Goal: Information Seeking & Learning: Learn about a topic

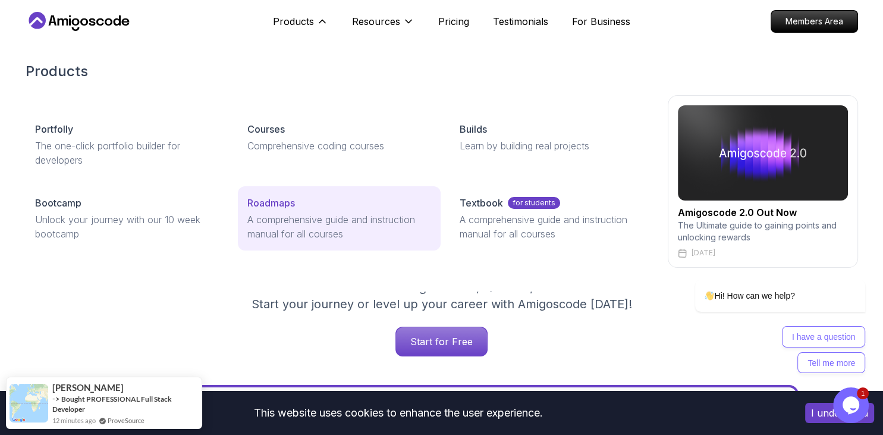
click at [282, 210] on link "Roadmaps A comprehensive guide and instruction manual for all courses" at bounding box center [339, 218] width 203 height 64
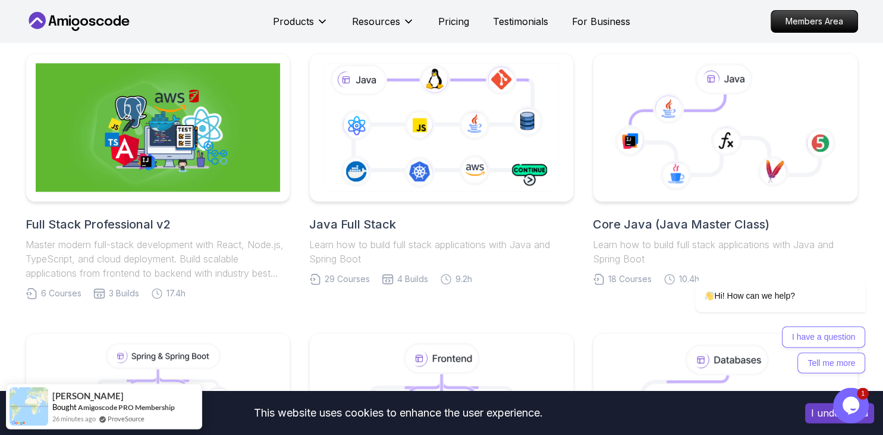
scroll to position [314, 0]
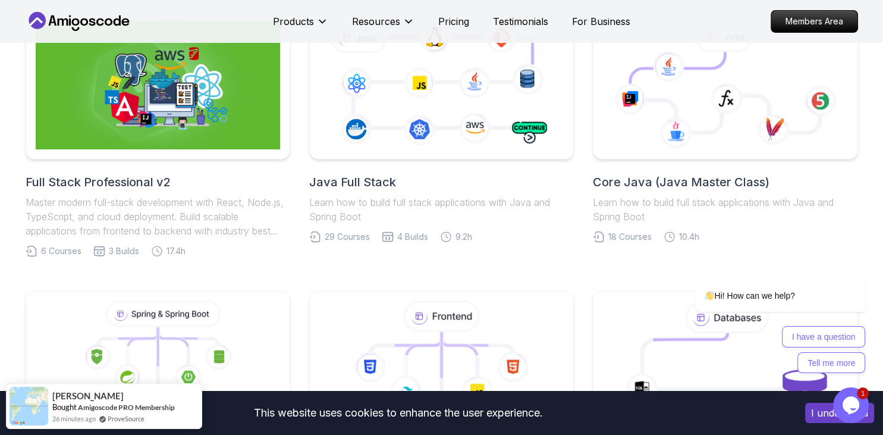
click at [372, 184] on h2 "Java Full Stack" at bounding box center [441, 182] width 265 height 17
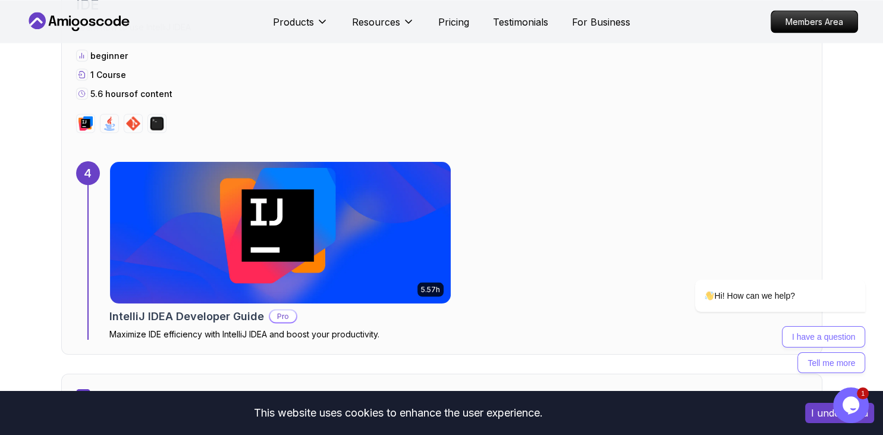
scroll to position [2260, 0]
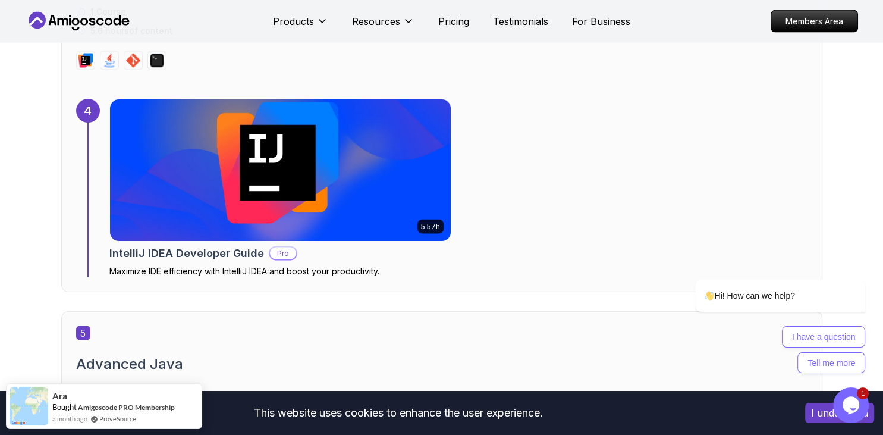
click at [240, 248] on h2 "IntelliJ IDEA Developer Guide" at bounding box center [186, 253] width 155 height 17
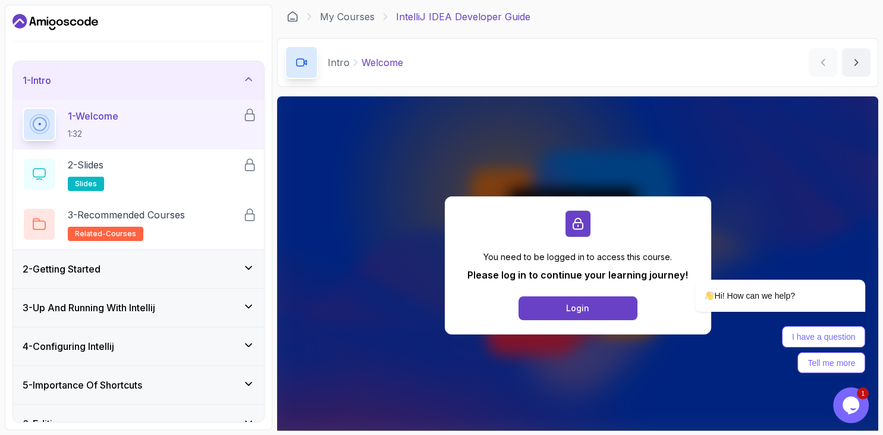
click at [118, 81] on div "1 - Intro" at bounding box center [139, 80] width 232 height 14
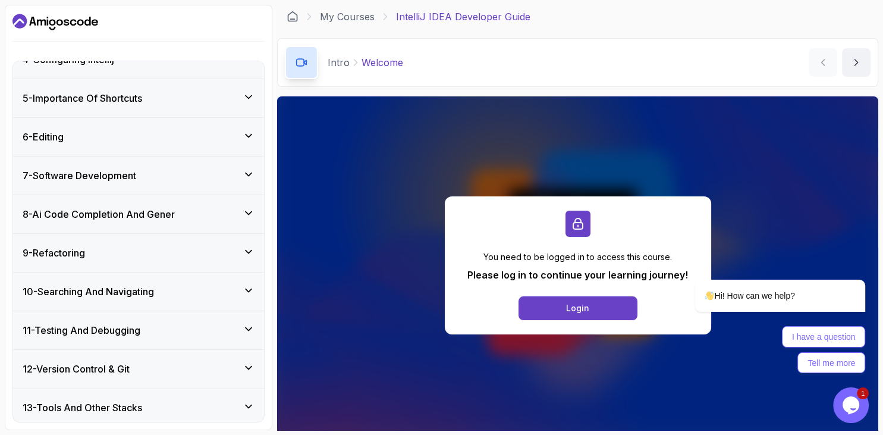
scroll to position [178, 0]
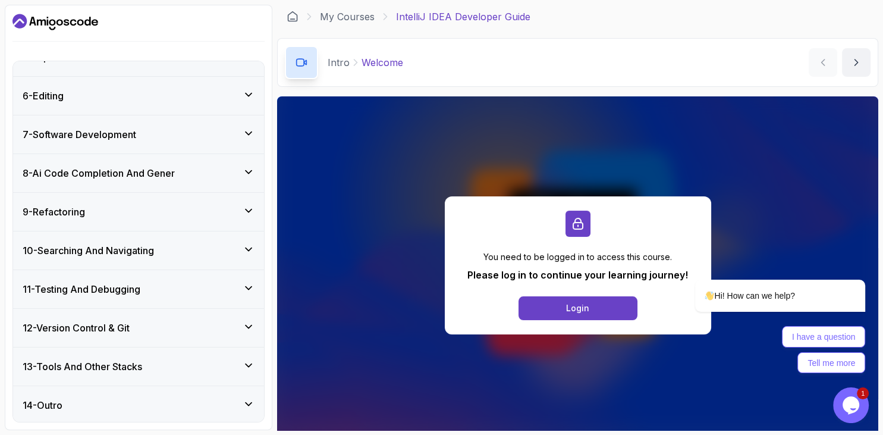
click at [199, 240] on div "10 - Searching And Navigating" at bounding box center [138, 250] width 251 height 38
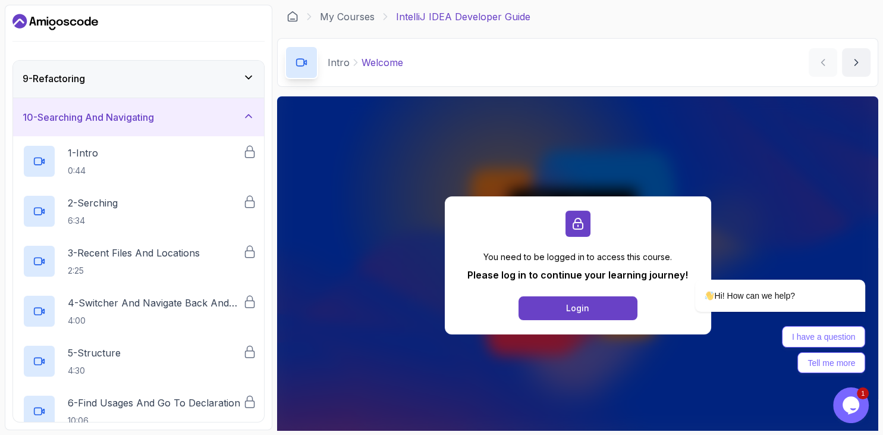
scroll to position [314, 0]
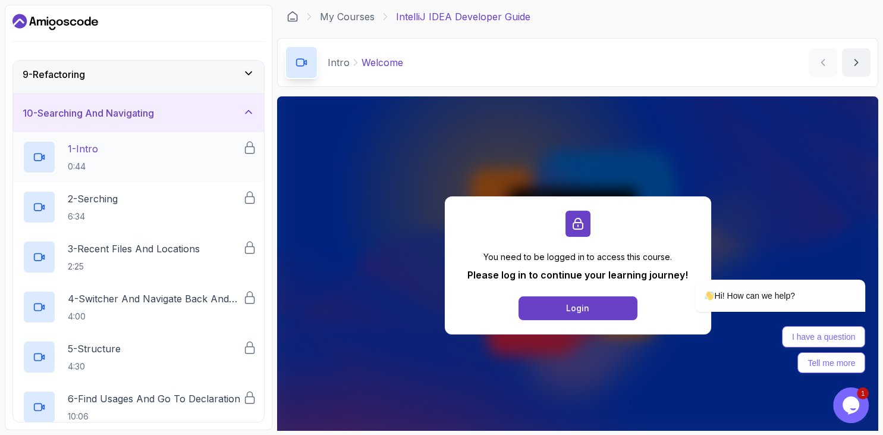
click at [124, 161] on div "1 - Intro 0:44" at bounding box center [133, 156] width 220 height 33
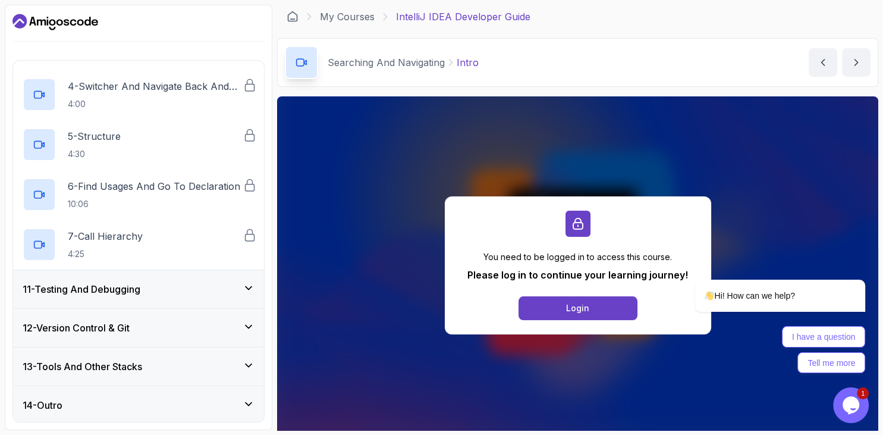
scroll to position [527, 0]
click at [113, 187] on p "6 - Find Usages And Go To Declaration" at bounding box center [154, 185] width 172 height 14
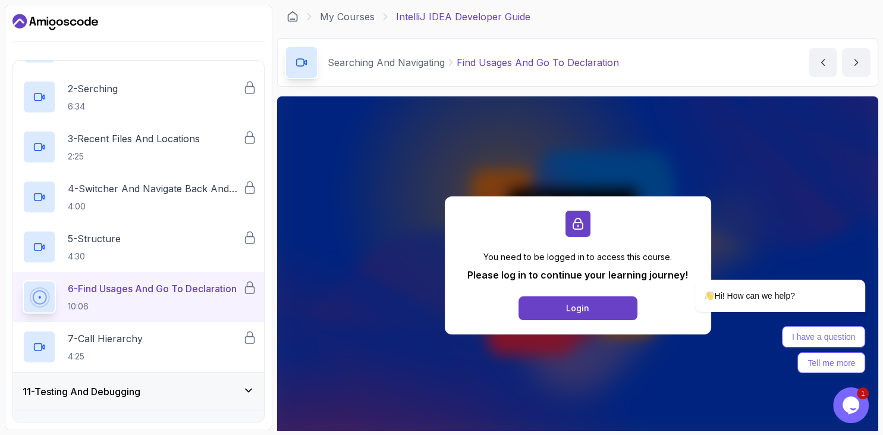
scroll to position [322, 0]
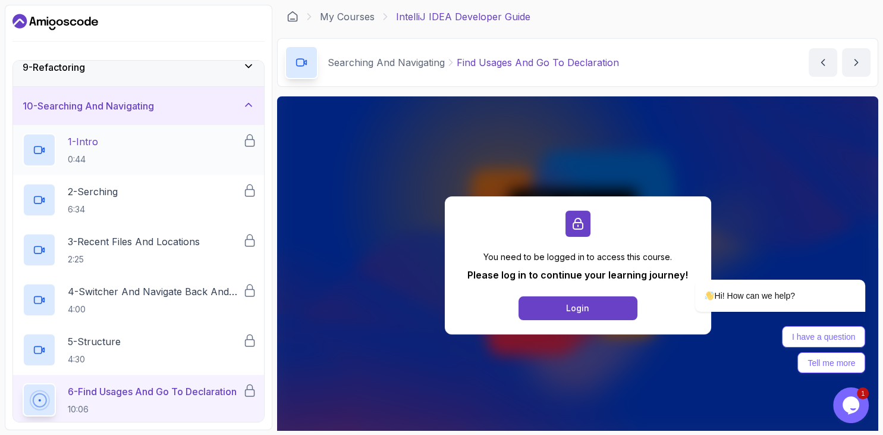
click at [119, 162] on div "1 - Intro 0:44" at bounding box center [133, 149] width 220 height 33
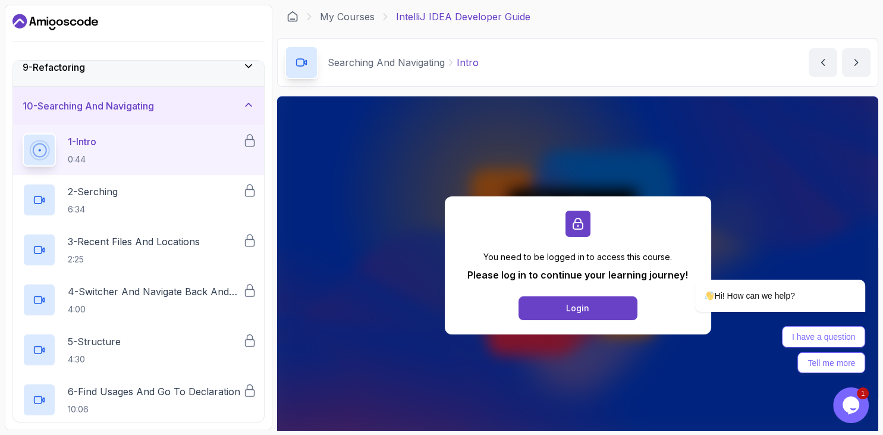
click at [247, 102] on icon at bounding box center [249, 105] width 12 height 12
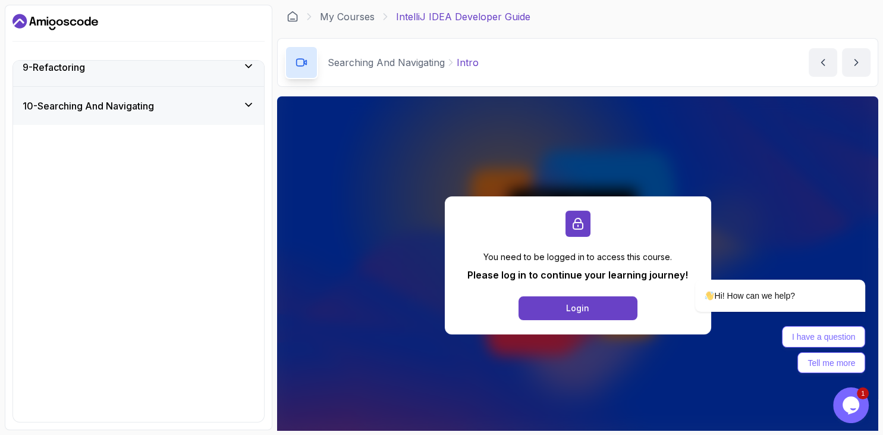
scroll to position [178, 0]
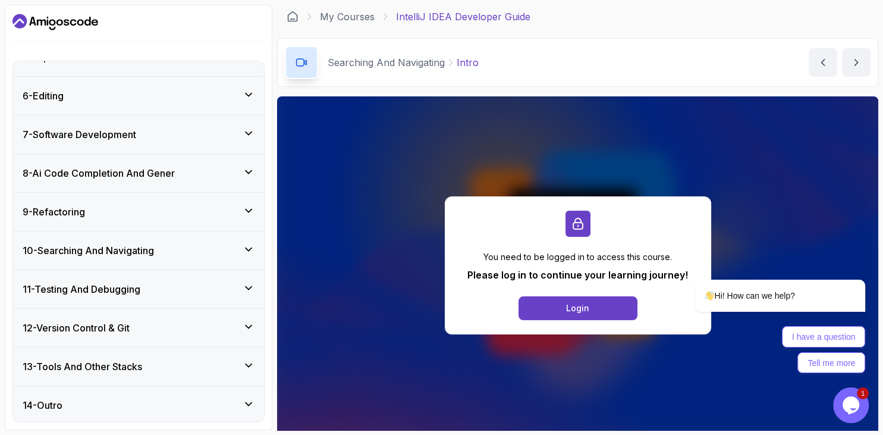
click at [149, 315] on div "12 - Version Control & Git" at bounding box center [138, 328] width 251 height 38
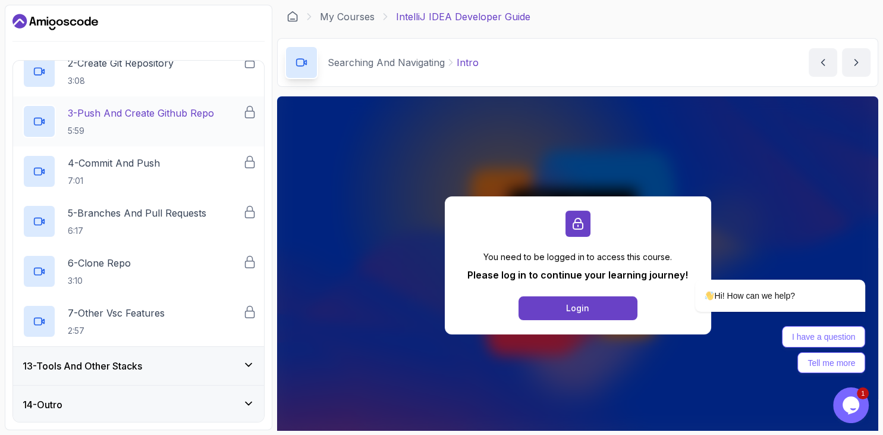
scroll to position [322, 0]
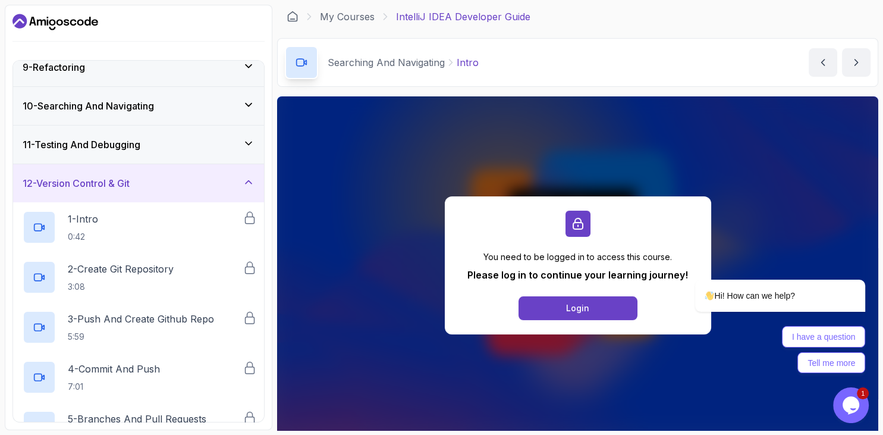
click at [146, 180] on div "12 - Version Control & Git" at bounding box center [139, 183] width 232 height 14
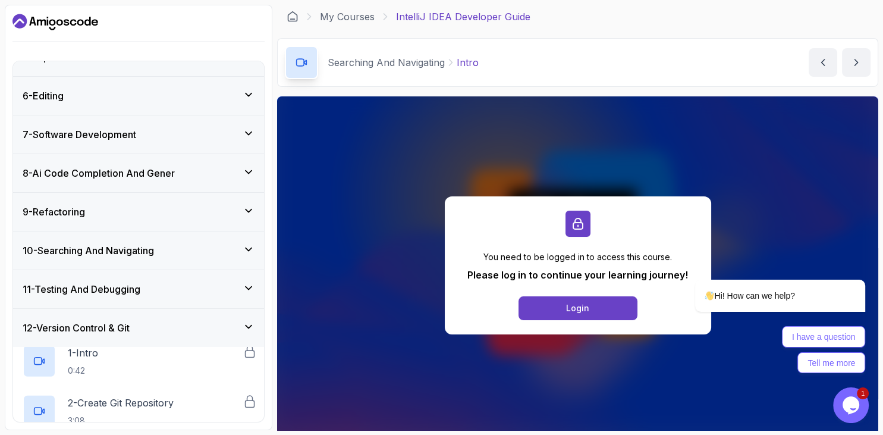
scroll to position [0, 0]
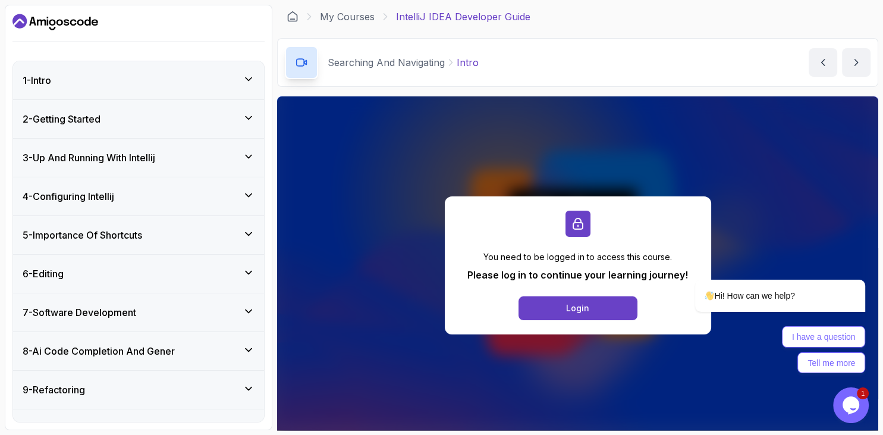
click at [133, 229] on h3 "5 - Importance Of Shortcuts" at bounding box center [82, 235] width 119 height 14
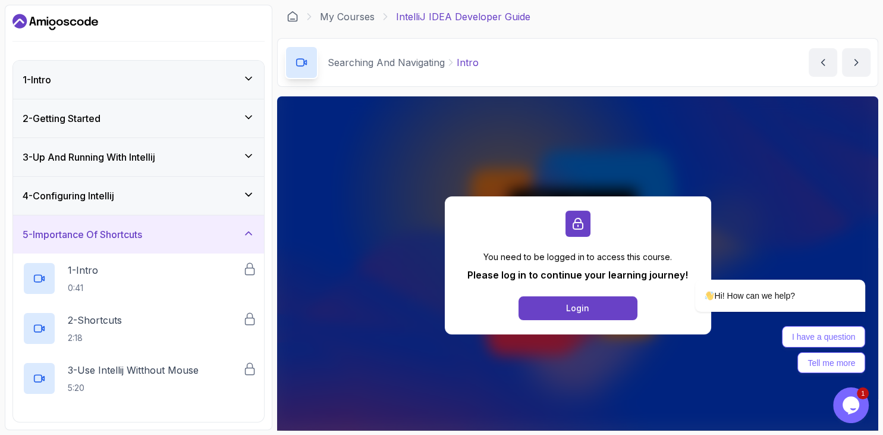
click at [133, 229] on h3 "5 - Importance Of Shortcuts" at bounding box center [82, 234] width 119 height 14
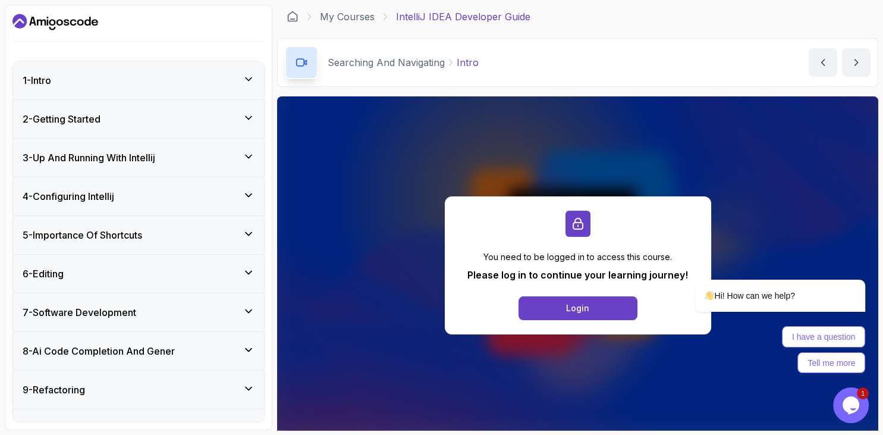
click at [93, 19] on icon "Dashboard" at bounding box center [55, 21] width 86 height 19
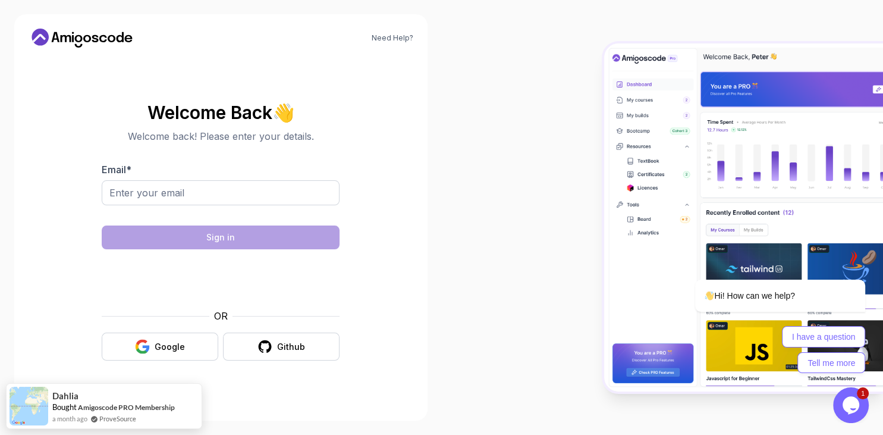
click at [97, 30] on icon at bounding box center [82, 38] width 107 height 19
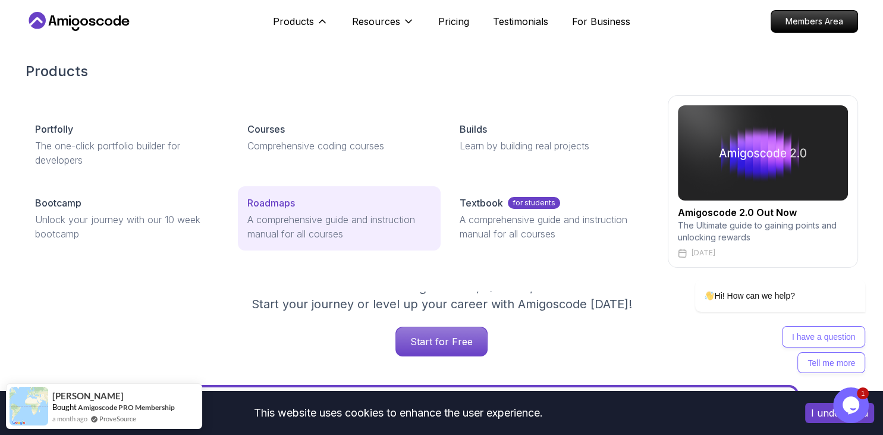
click at [282, 207] on p "Roadmaps" at bounding box center [271, 203] width 48 height 14
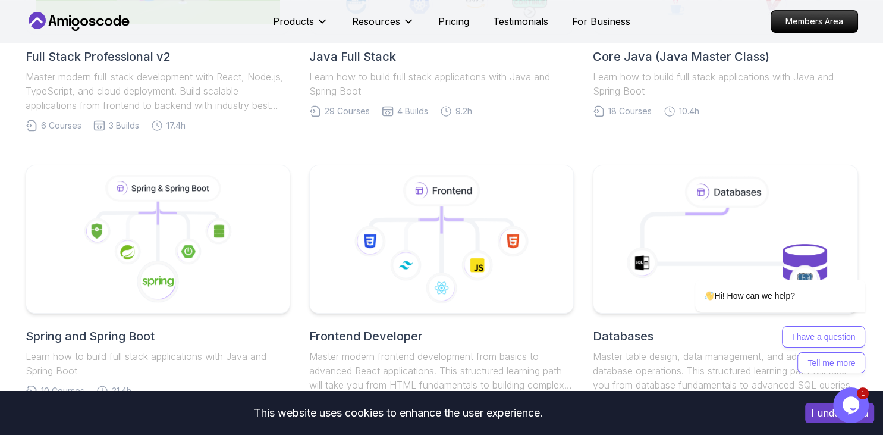
scroll to position [314, 0]
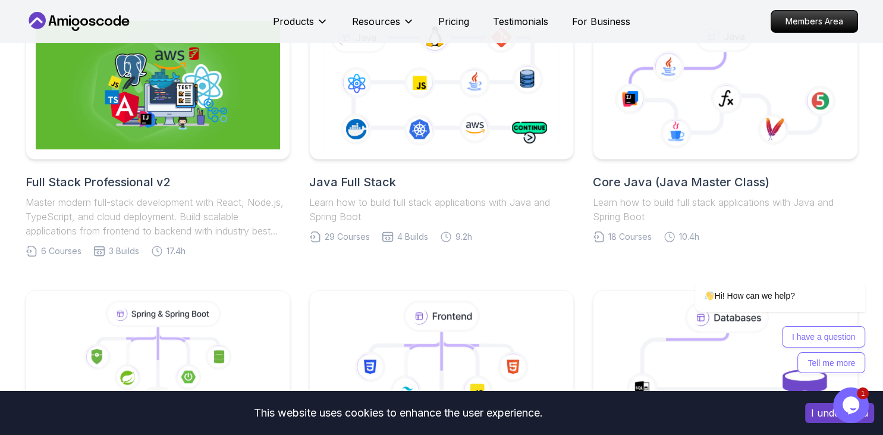
click at [358, 183] on h2 "Java Full Stack" at bounding box center [441, 182] width 265 height 17
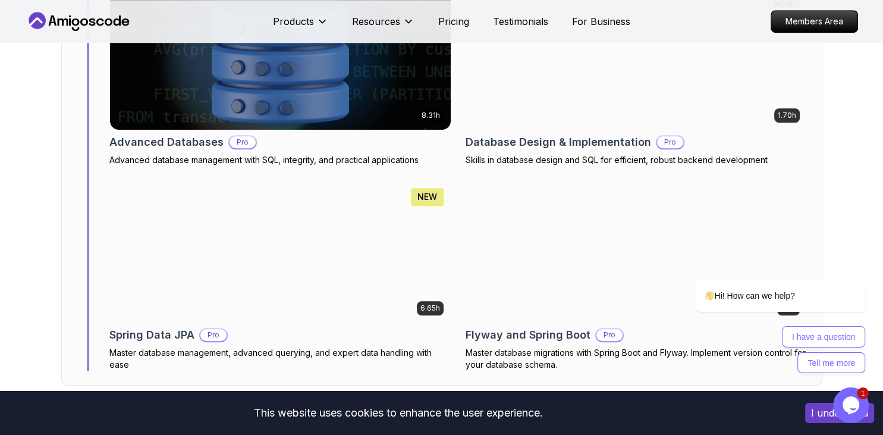
scroll to position [5524, 0]
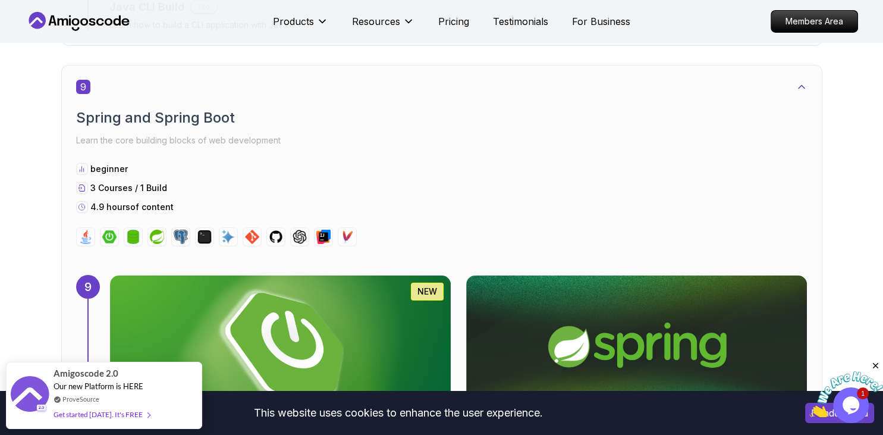
click at [77, 13] on icon at bounding box center [79, 21] width 107 height 19
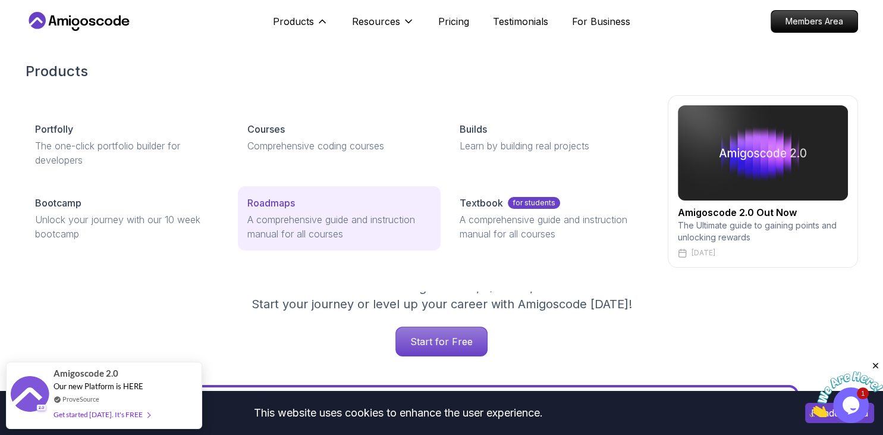
click at [268, 202] on p "Roadmaps" at bounding box center [271, 203] width 48 height 14
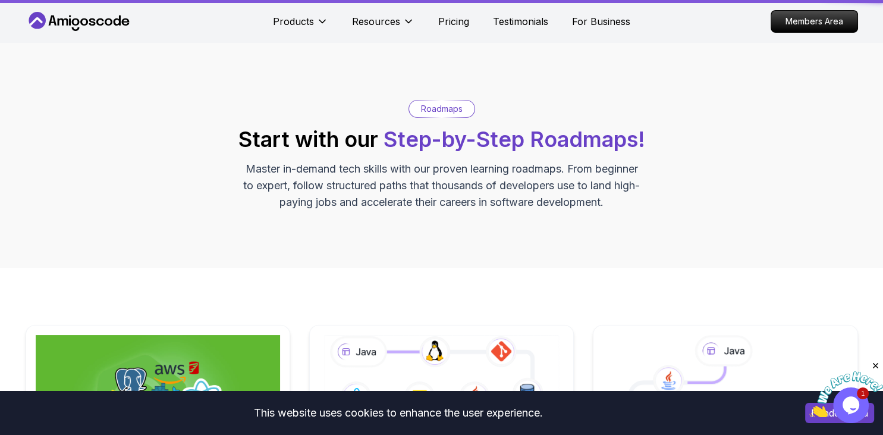
scroll to position [251, 0]
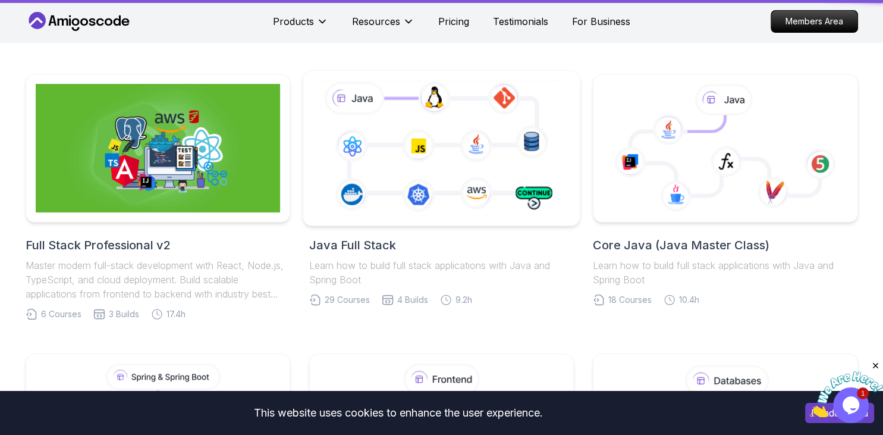
click at [391, 189] on icon at bounding box center [441, 148] width 251 height 140
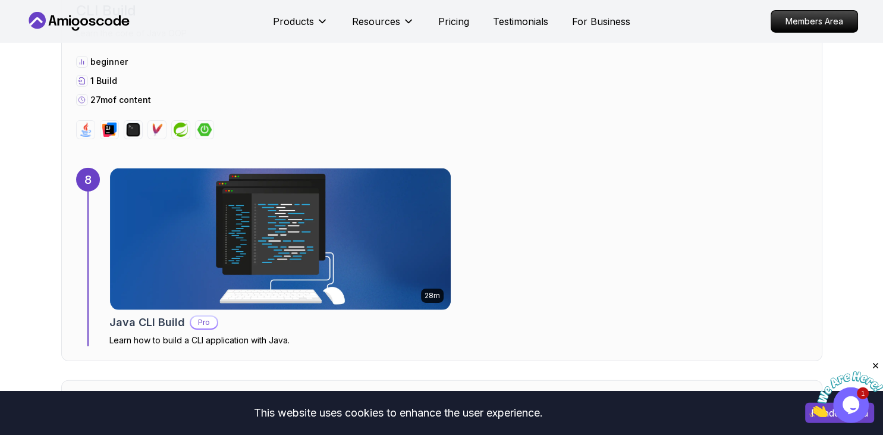
scroll to position [3954, 0]
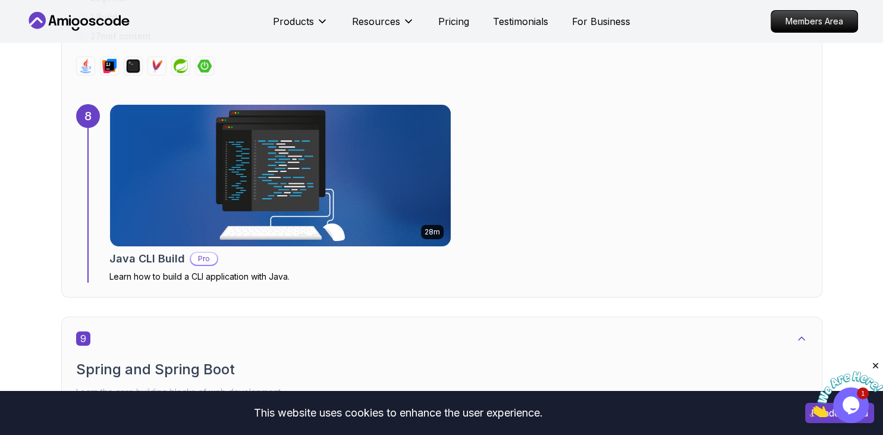
click at [639, 148] on div "28m Java CLI Build Pro Learn how to build a CLI application with Java." at bounding box center [458, 193] width 698 height 178
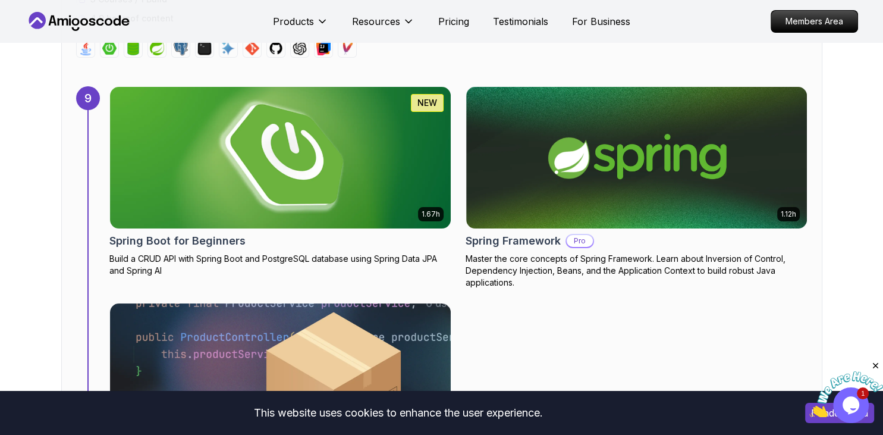
scroll to position [4457, 0]
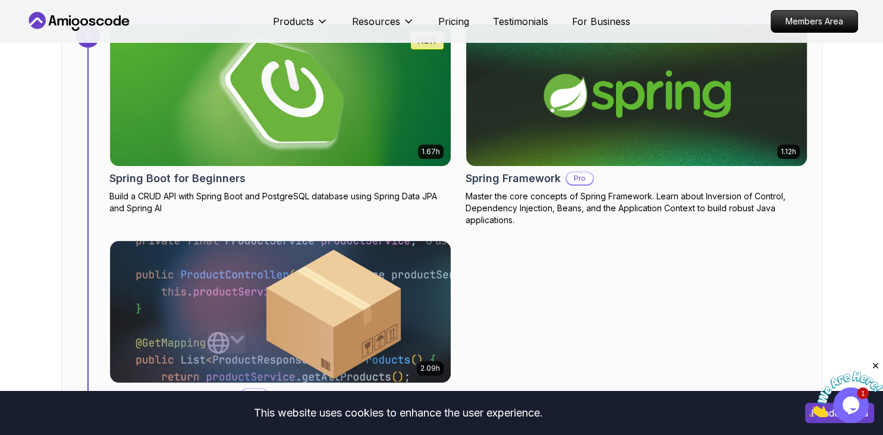
click at [512, 177] on h2 "Spring Framework" at bounding box center [512, 178] width 95 height 17
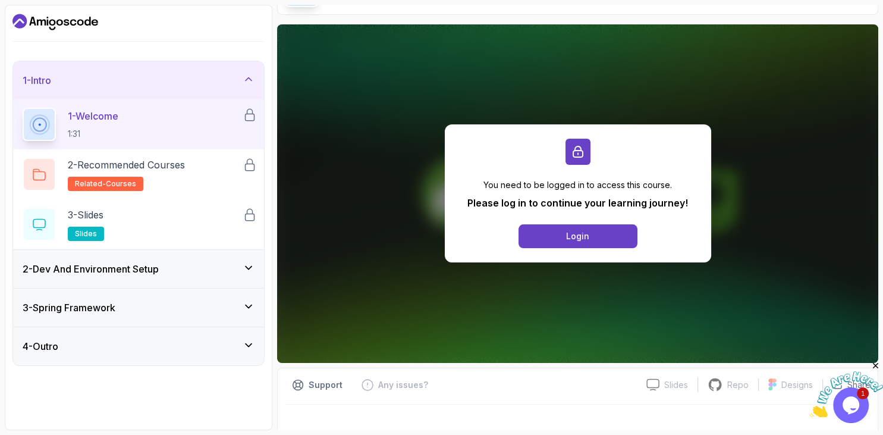
scroll to position [86, 0]
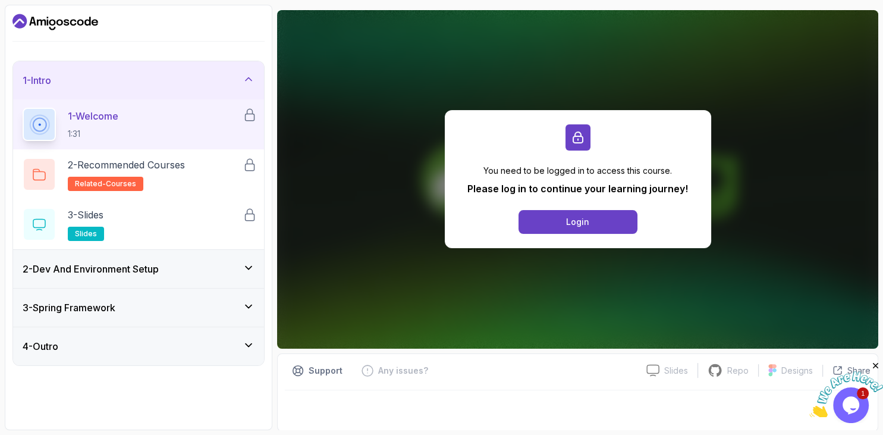
click at [150, 303] on div "3 - Spring Framework" at bounding box center [139, 307] width 232 height 14
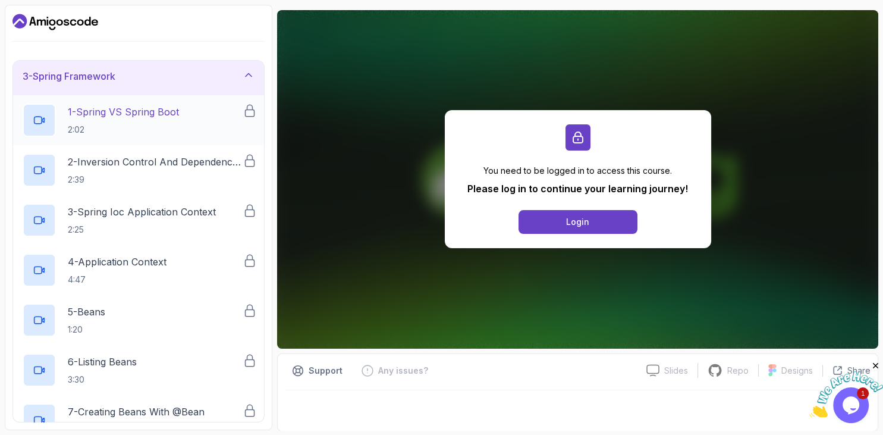
scroll to position [0, 0]
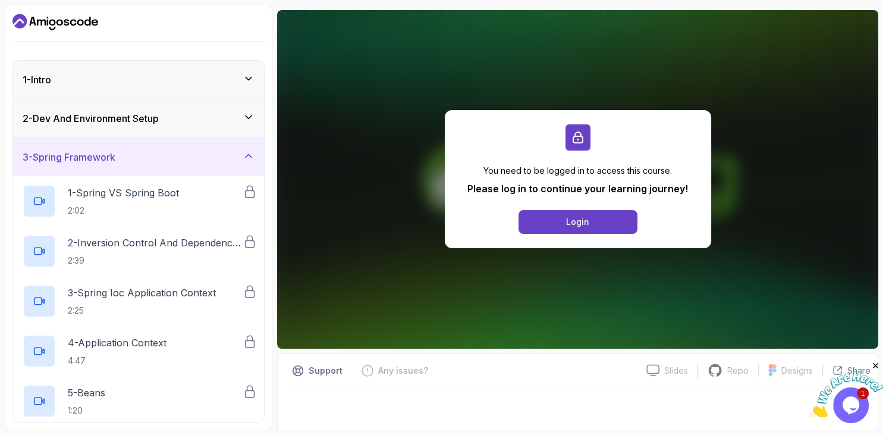
click at [78, 114] on h3 "2 - Dev And Environment Setup" at bounding box center [91, 118] width 136 height 14
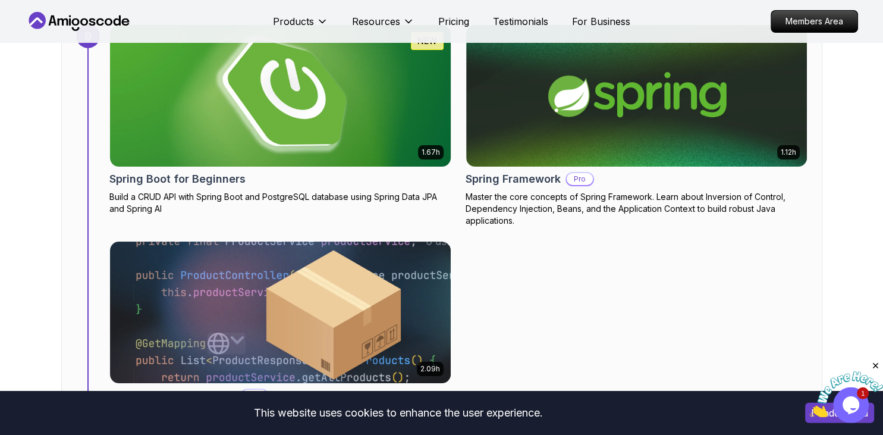
scroll to position [4457, 0]
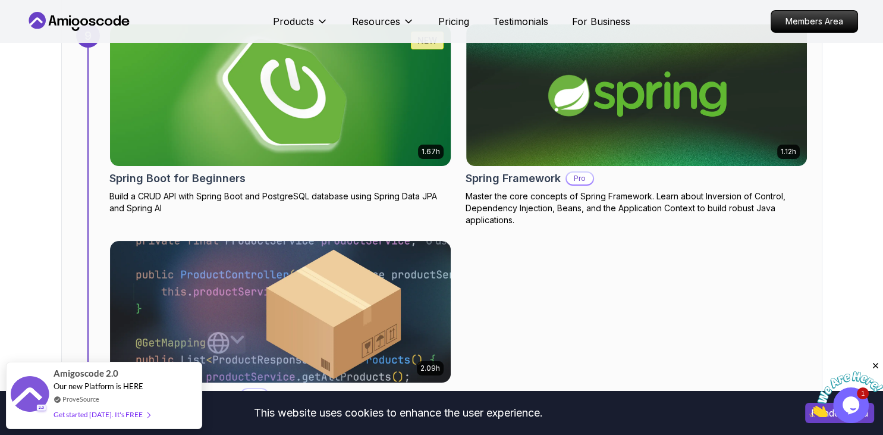
click at [219, 171] on h2 "Spring Boot for Beginners" at bounding box center [177, 178] width 136 height 17
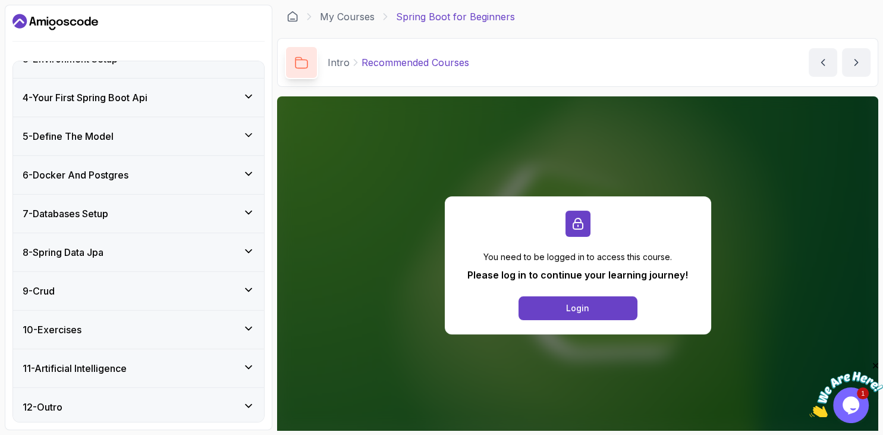
scroll to position [200, 0]
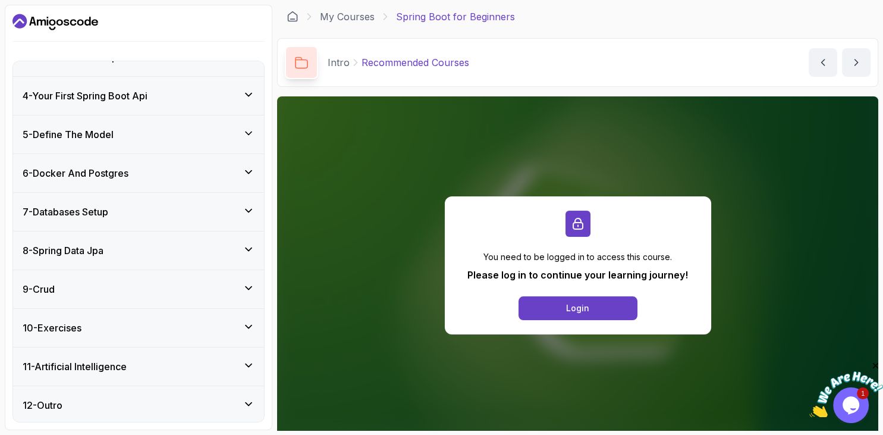
click at [121, 360] on h3 "11 - Artificial Intelligence" at bounding box center [75, 366] width 104 height 14
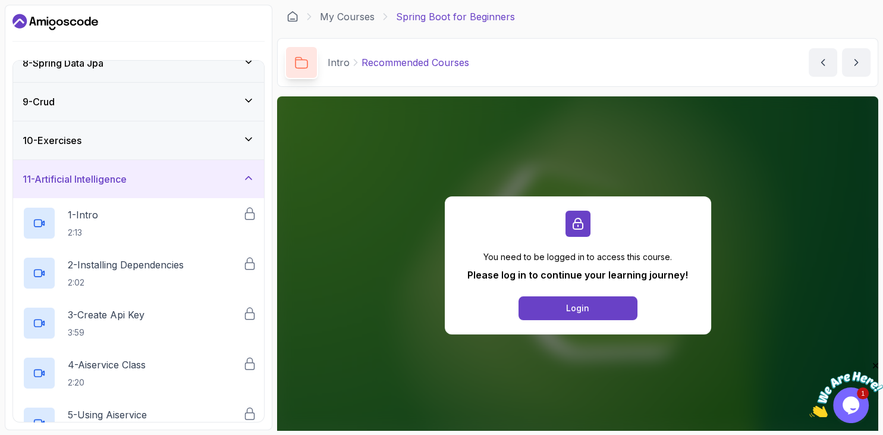
scroll to position [238, 0]
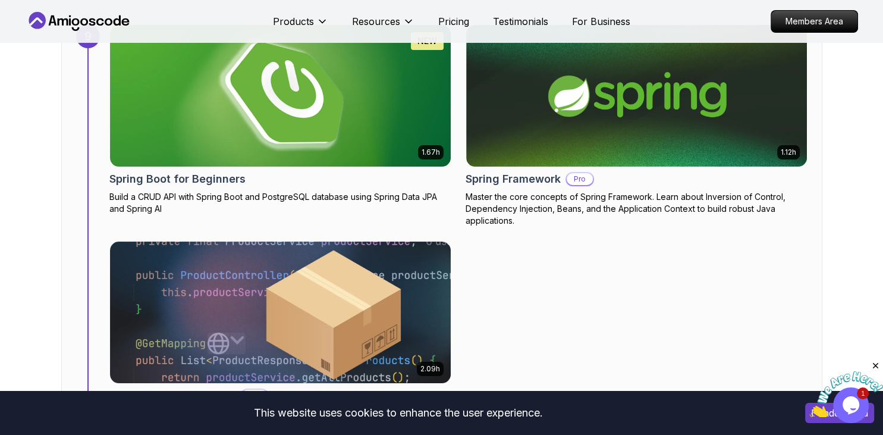
scroll to position [4519, 0]
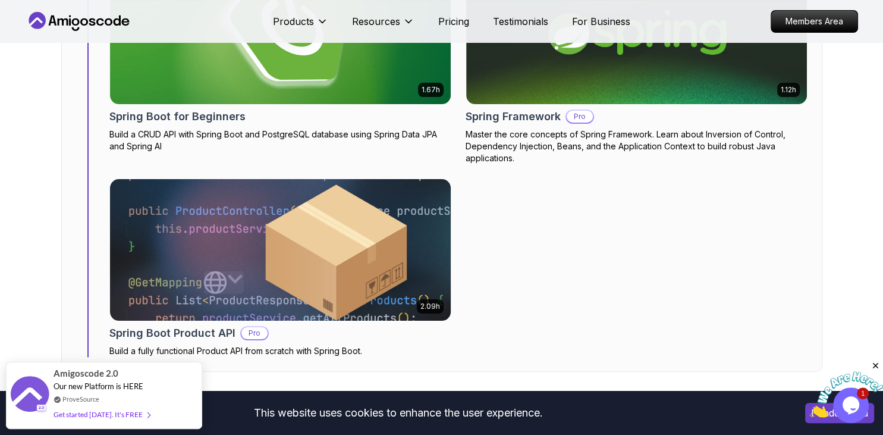
click at [194, 318] on div "2.09h" at bounding box center [280, 249] width 342 height 143
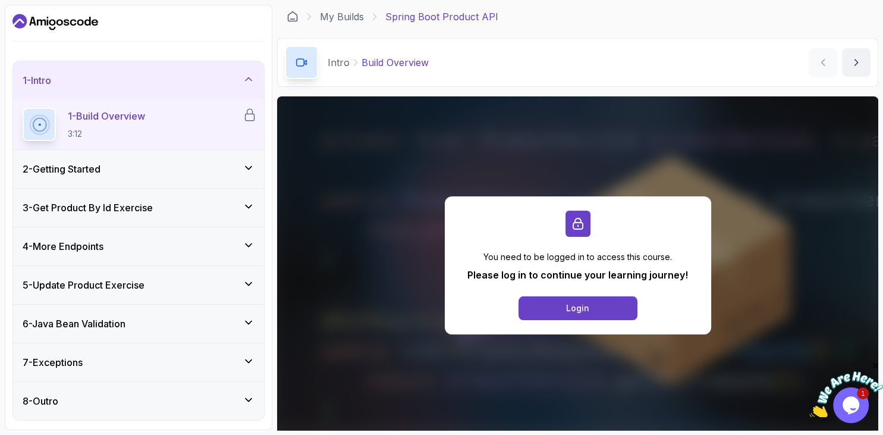
click at [154, 326] on div "6 - Java Bean Validation" at bounding box center [139, 323] width 232 height 14
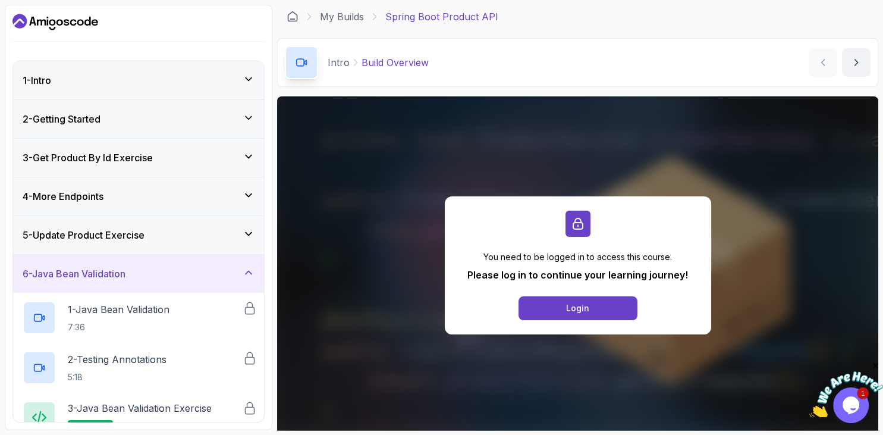
click at [196, 279] on div "6 - Java Bean Validation" at bounding box center [139, 273] width 232 height 14
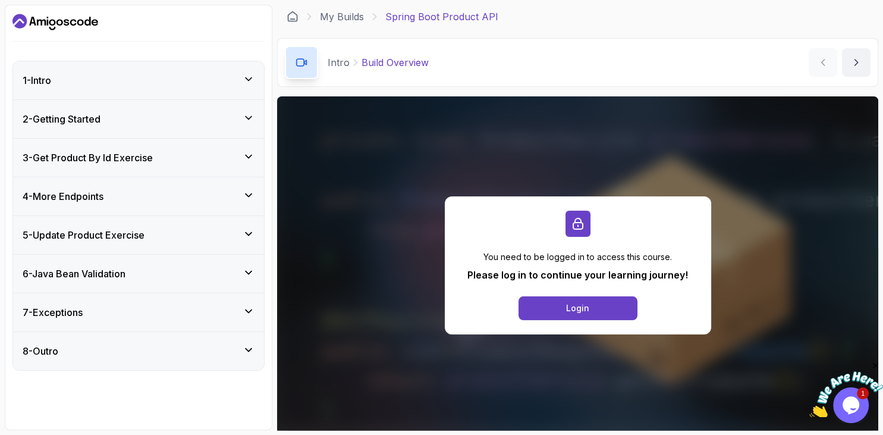
click at [81, 23] on icon "Dashboard" at bounding box center [55, 21] width 86 height 19
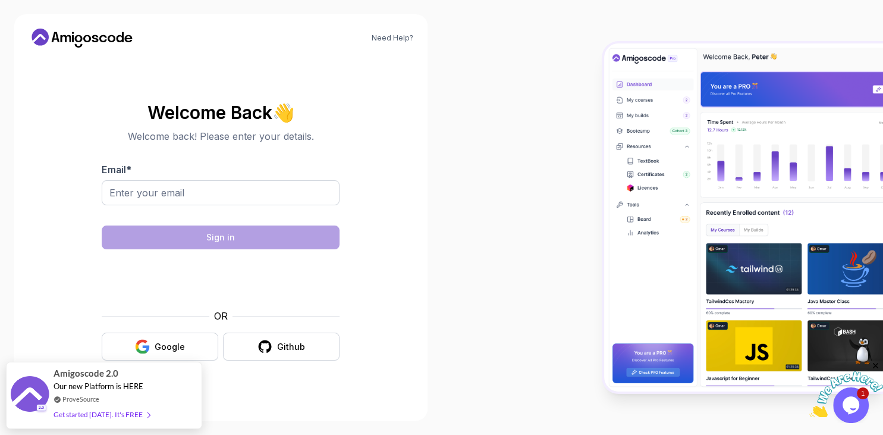
click at [69, 38] on icon at bounding box center [82, 38] width 107 height 19
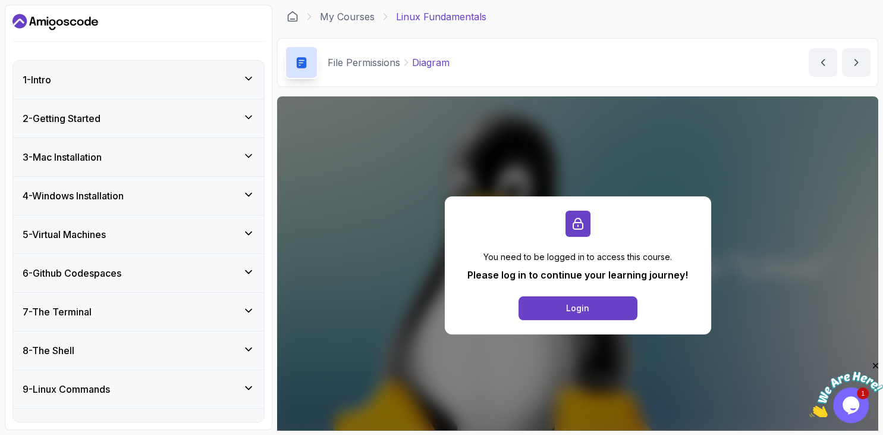
click at [124, 187] on div "4 - Windows Installation" at bounding box center [138, 196] width 251 height 38
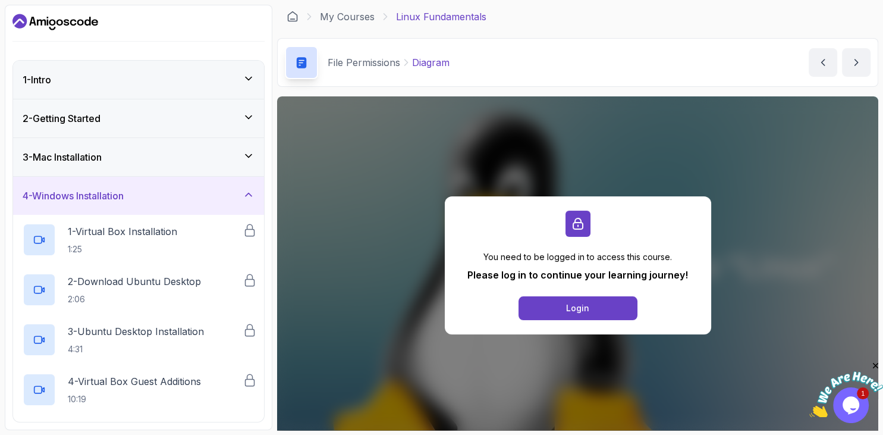
click at [124, 187] on div "4 - Windows Installation" at bounding box center [138, 196] width 251 height 38
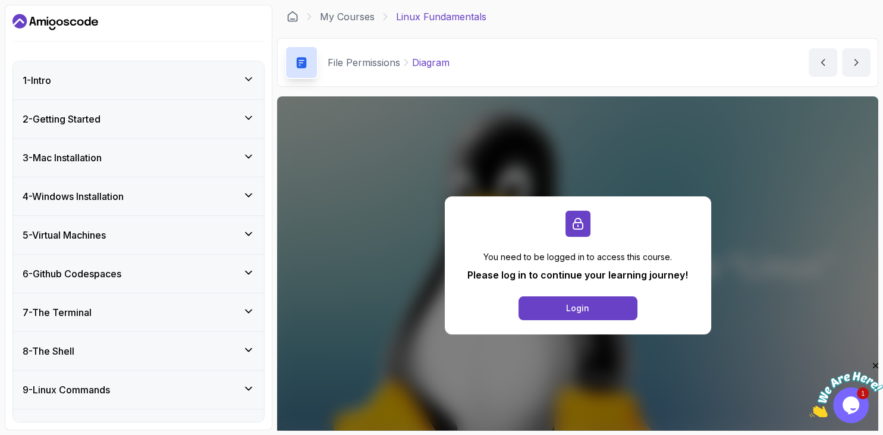
click at [115, 237] on div "5 - Virtual Machines" at bounding box center [139, 235] width 232 height 14
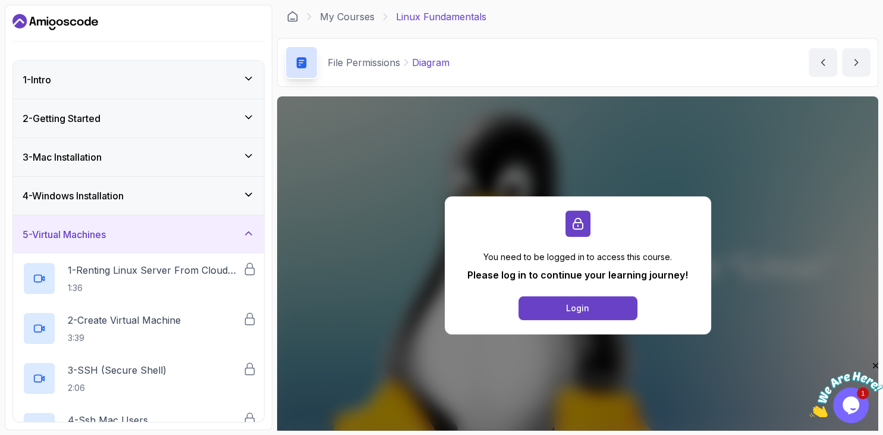
click at [115, 237] on div "5 - Virtual Machines" at bounding box center [139, 234] width 232 height 14
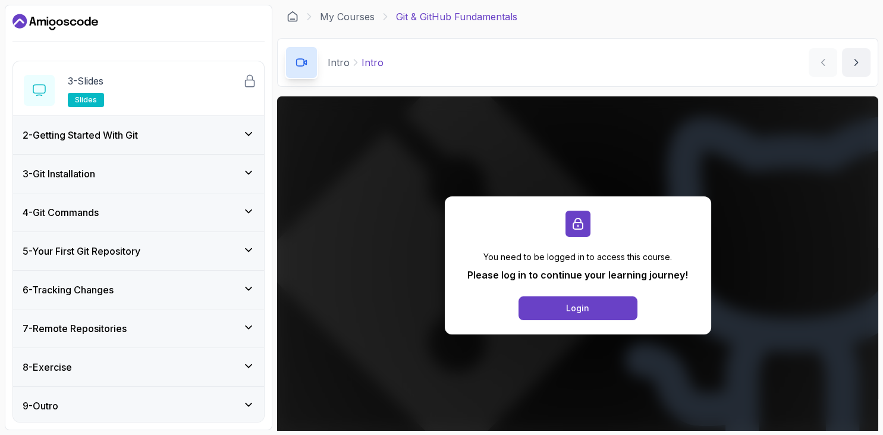
scroll to position [135, 0]
click at [137, 287] on div "6 - Tracking Changes" at bounding box center [139, 288] width 232 height 14
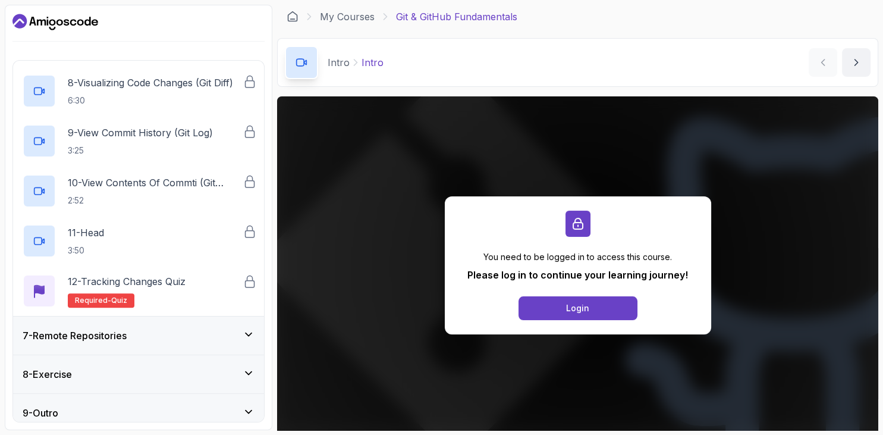
scroll to position [584, 0]
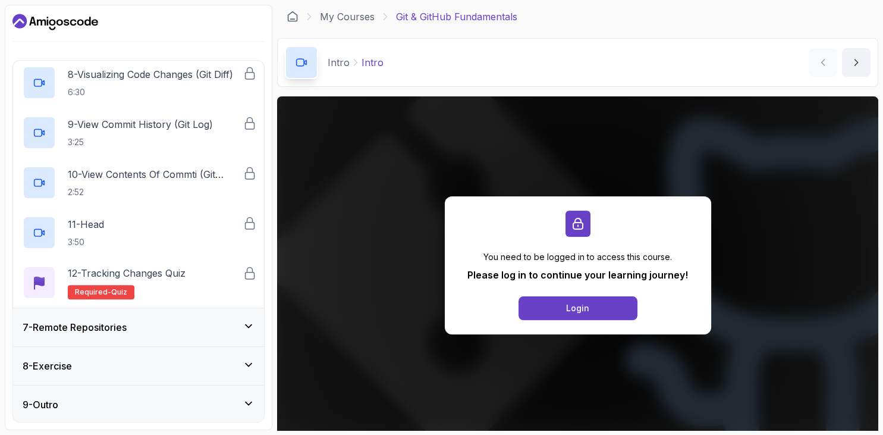
click at [117, 358] on div "8 - Exercise" at bounding box center [139, 365] width 232 height 14
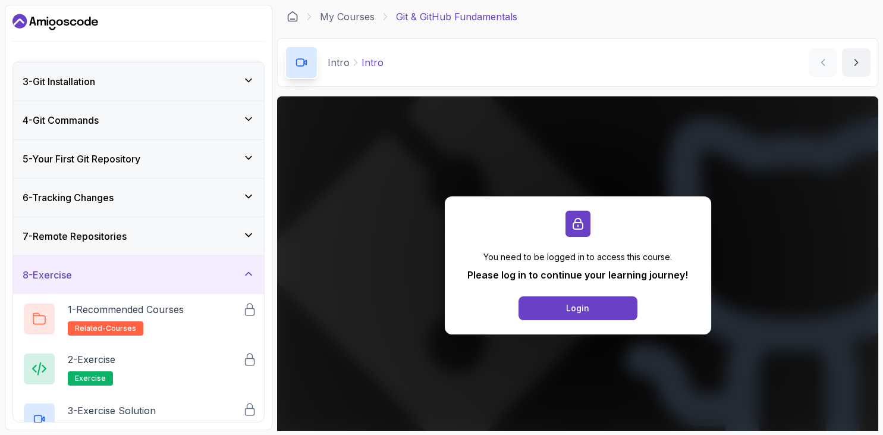
scroll to position [135, 0]
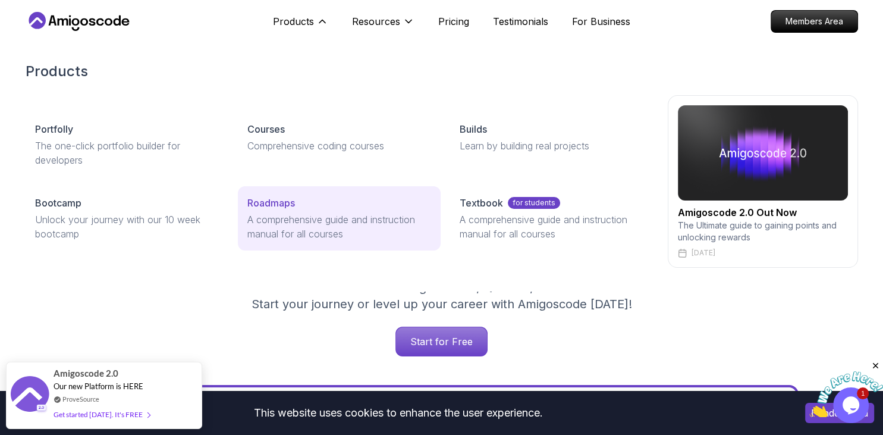
click at [285, 210] on link "Roadmaps A comprehensive guide and instruction manual for all courses" at bounding box center [339, 218] width 203 height 64
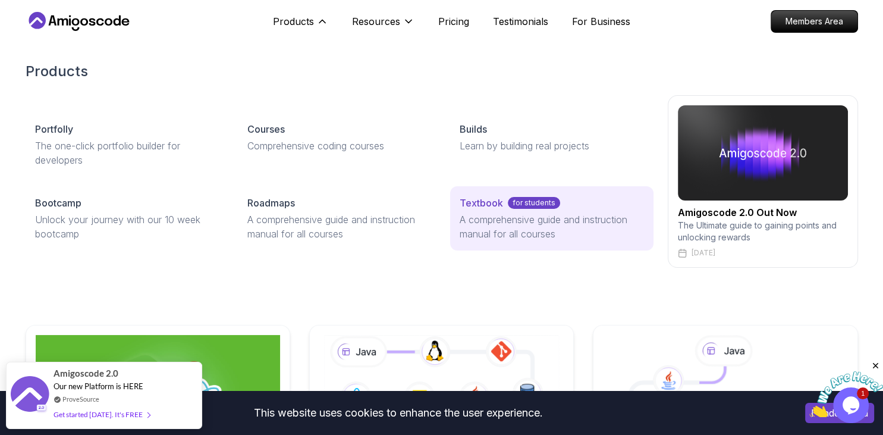
click at [568, 204] on div "Textbook for students" at bounding box center [552, 203] width 184 height 14
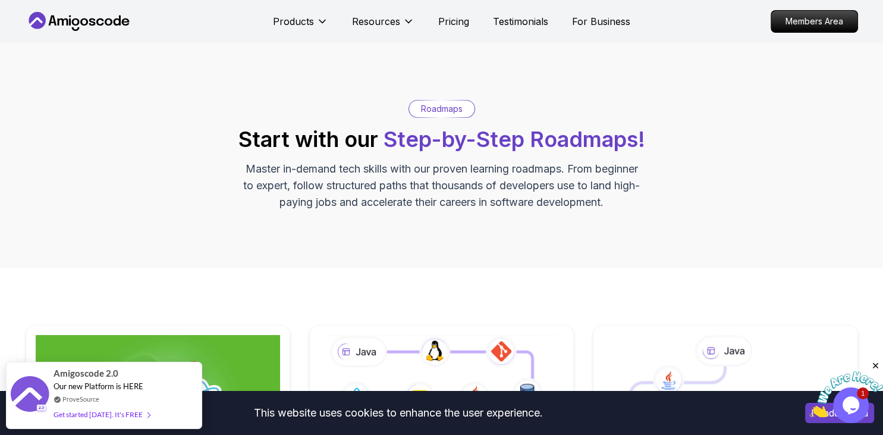
scroll to position [251, 0]
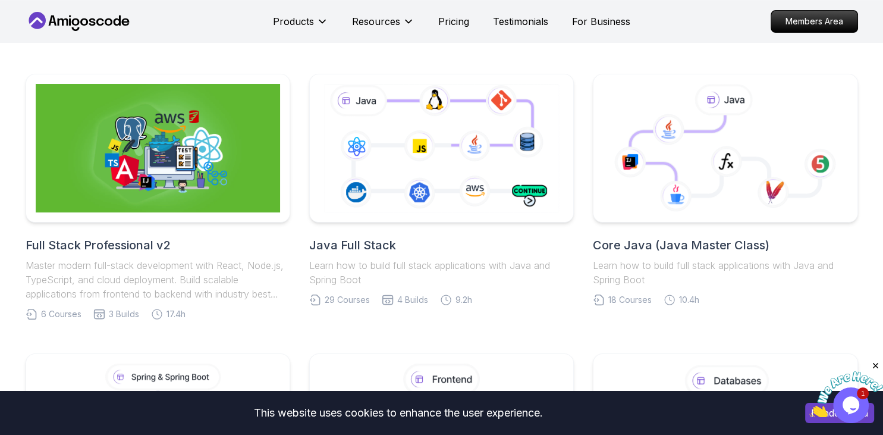
scroll to position [251, 0]
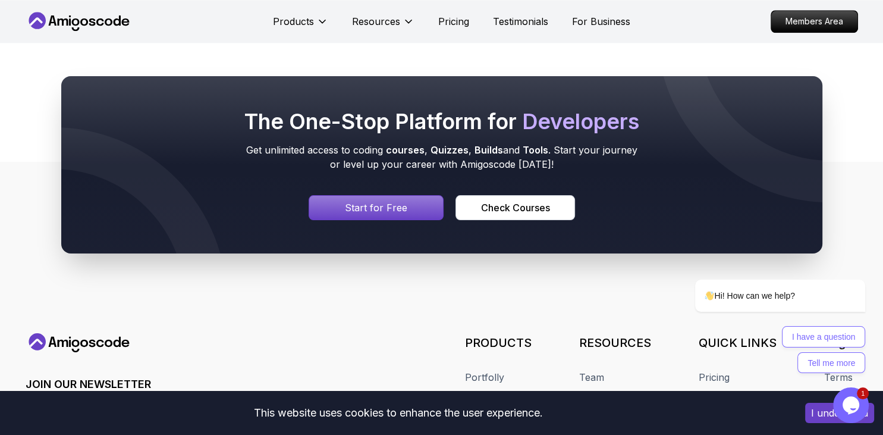
scroll to position [1331, 0]
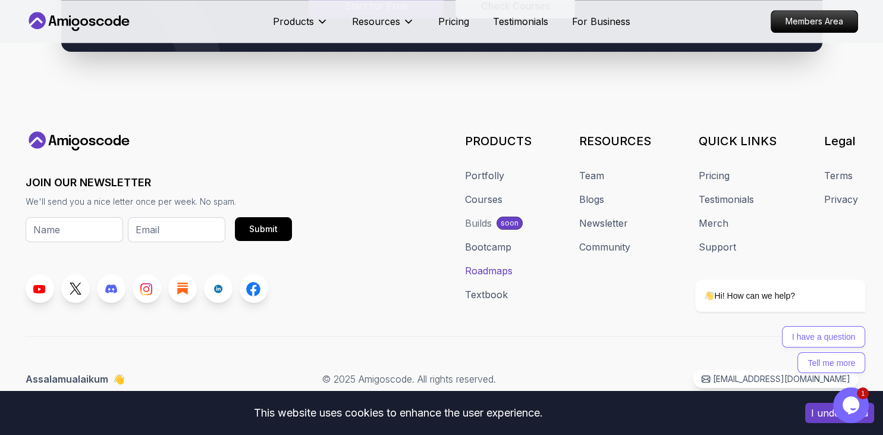
click at [497, 269] on link "Roadmaps" at bounding box center [489, 270] width 48 height 14
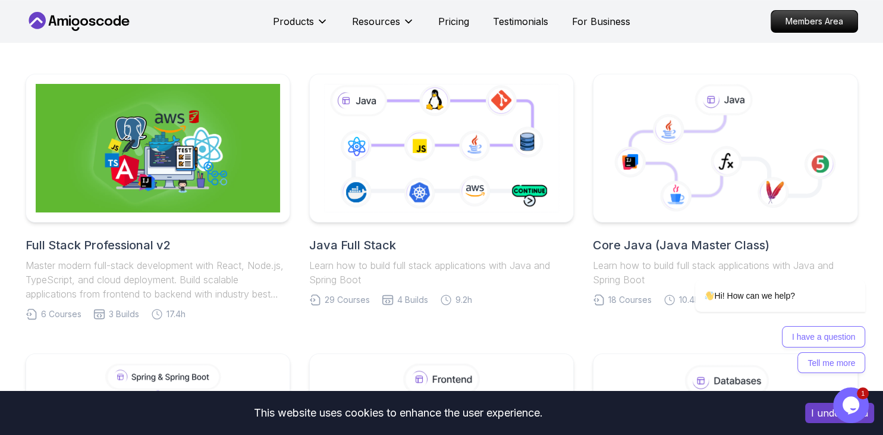
scroll to position [502, 0]
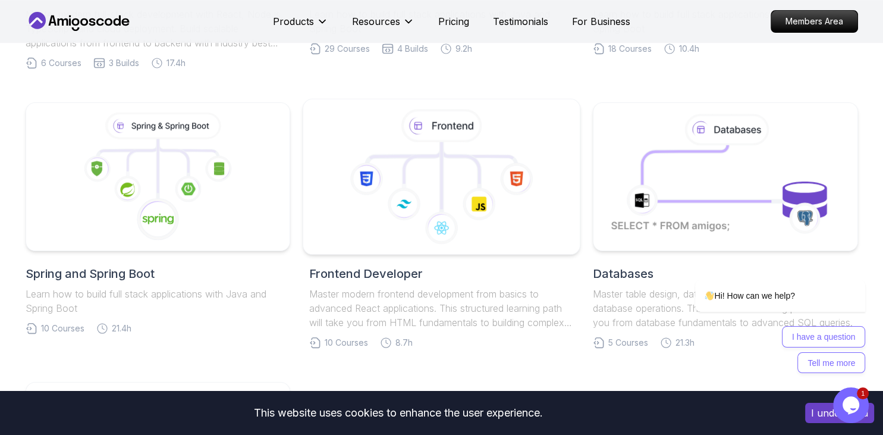
click at [513, 172] on icon at bounding box center [516, 178] width 33 height 33
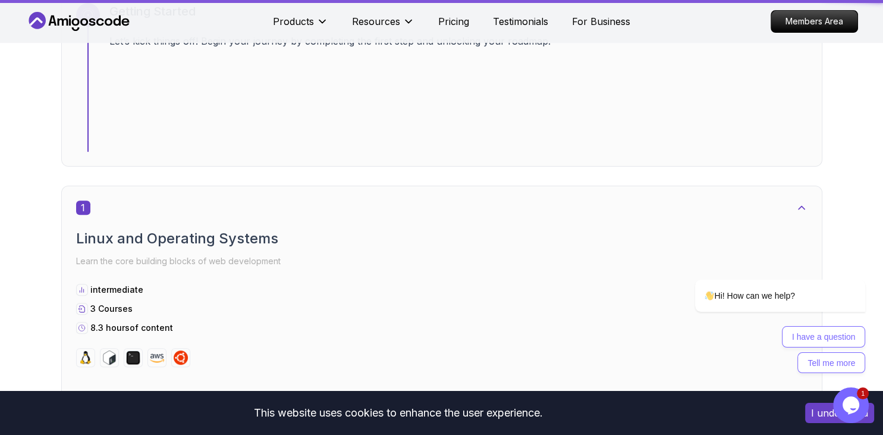
scroll to position [251, 0]
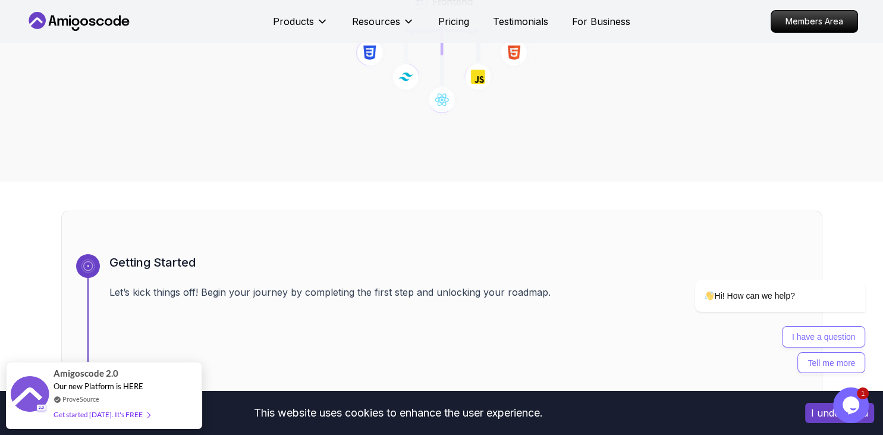
click at [817, 414] on button "I understand" at bounding box center [839, 412] width 69 height 20
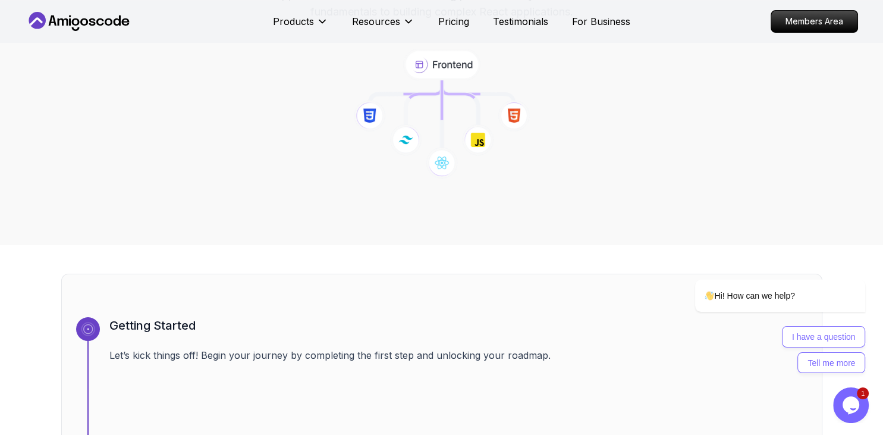
scroll to position [0, 0]
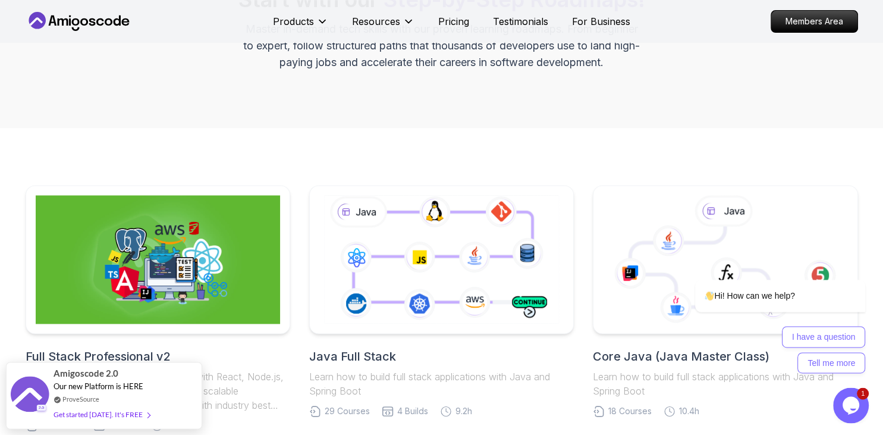
scroll to position [125, 0]
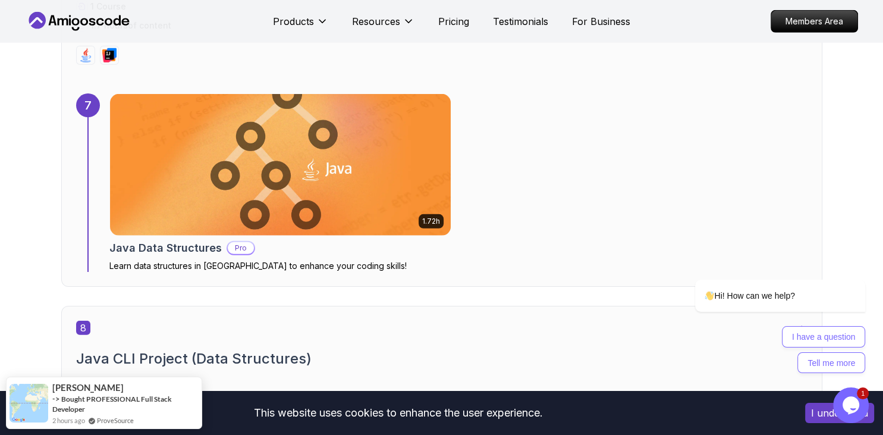
scroll to position [3076, 0]
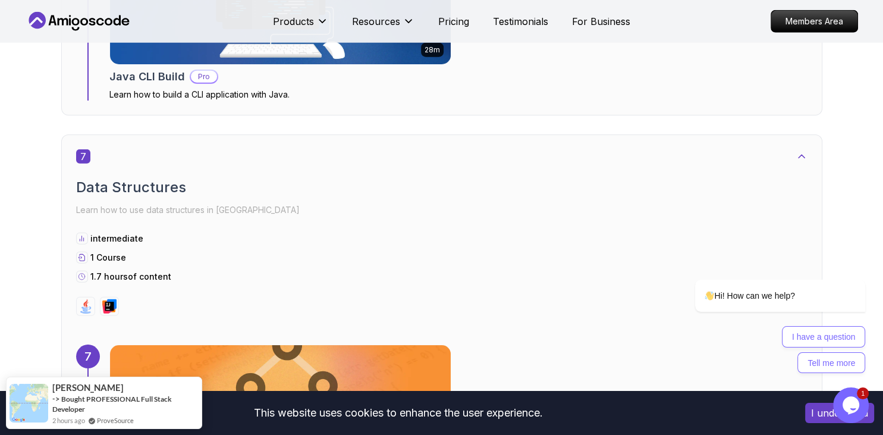
click at [134, 185] on h2 "Data Structures" at bounding box center [441, 187] width 731 height 19
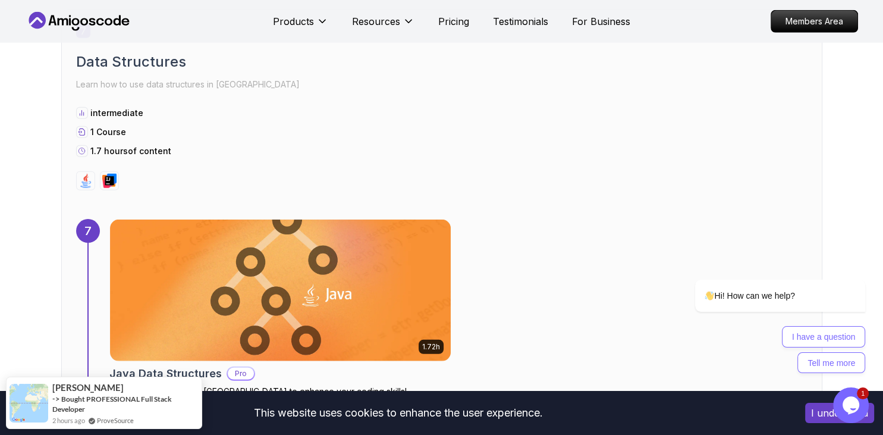
scroll to position [3327, 0]
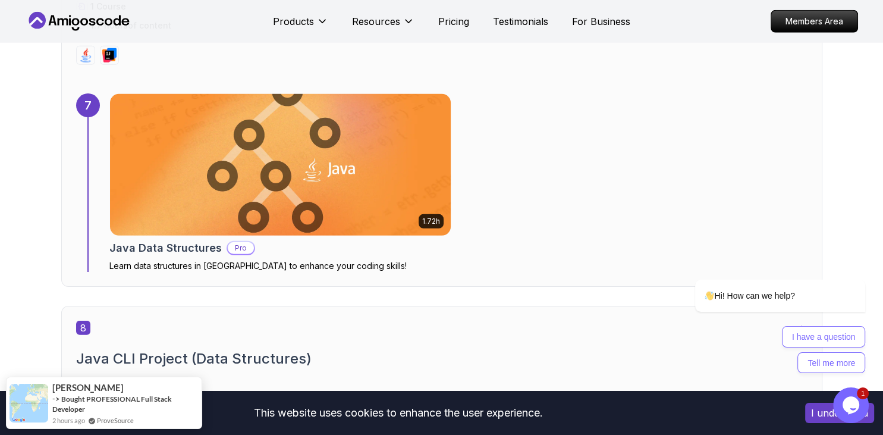
click at [211, 246] on h2 "Java Data Structures" at bounding box center [165, 248] width 112 height 17
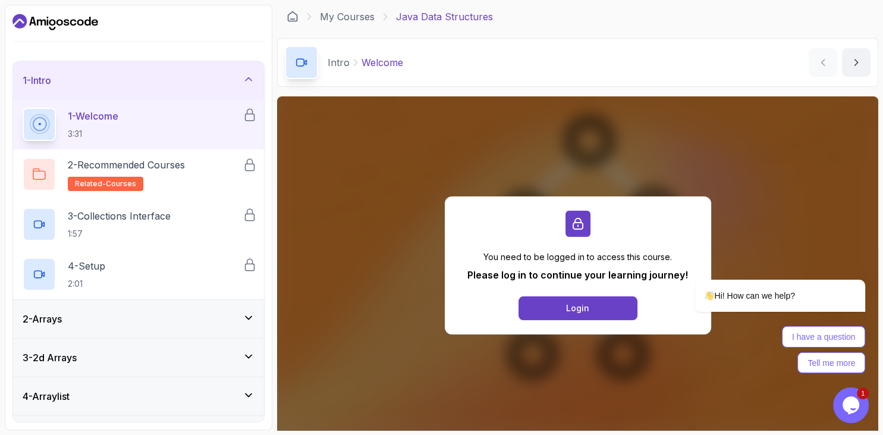
scroll to position [224, 0]
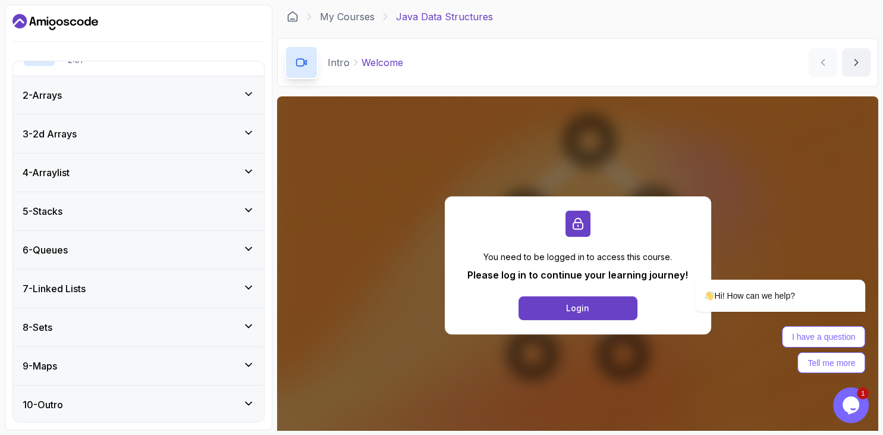
click at [82, 372] on div "9 - Maps" at bounding box center [138, 366] width 251 height 38
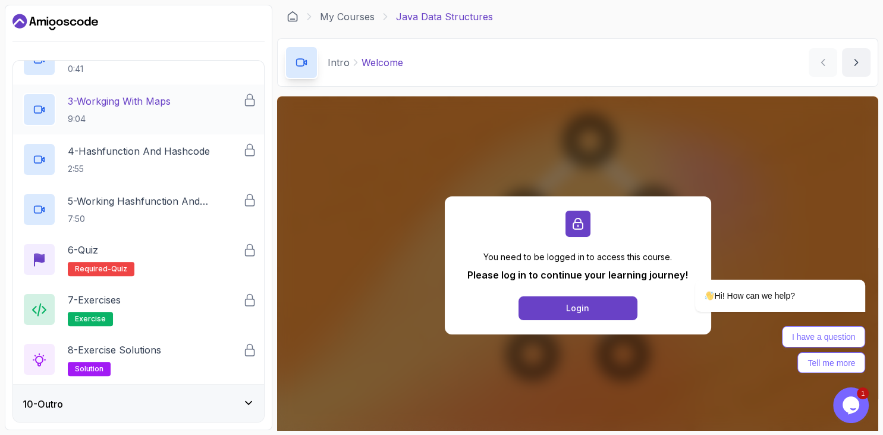
scroll to position [149, 0]
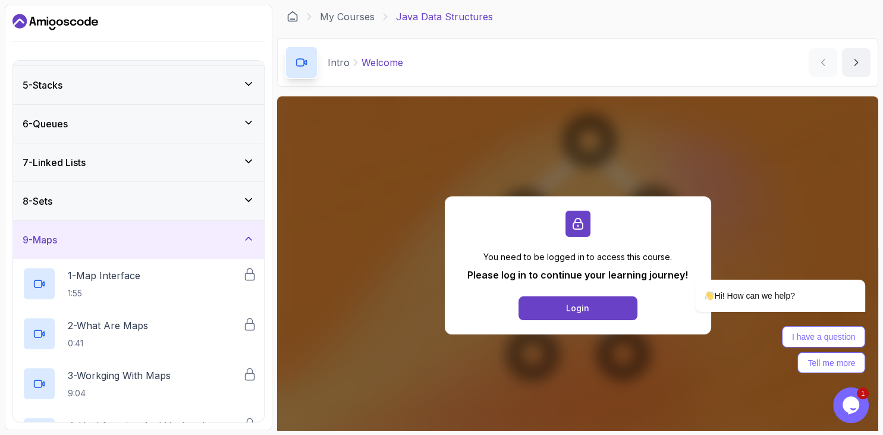
click at [144, 241] on div "9 - Maps" at bounding box center [139, 239] width 232 height 14
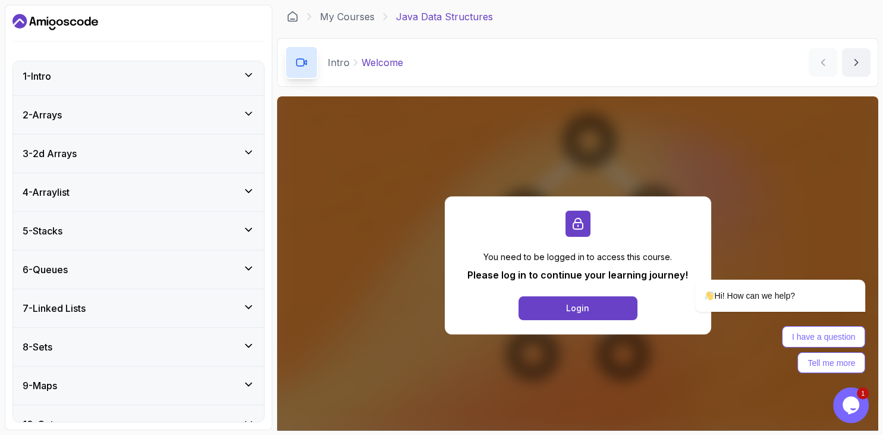
scroll to position [0, 0]
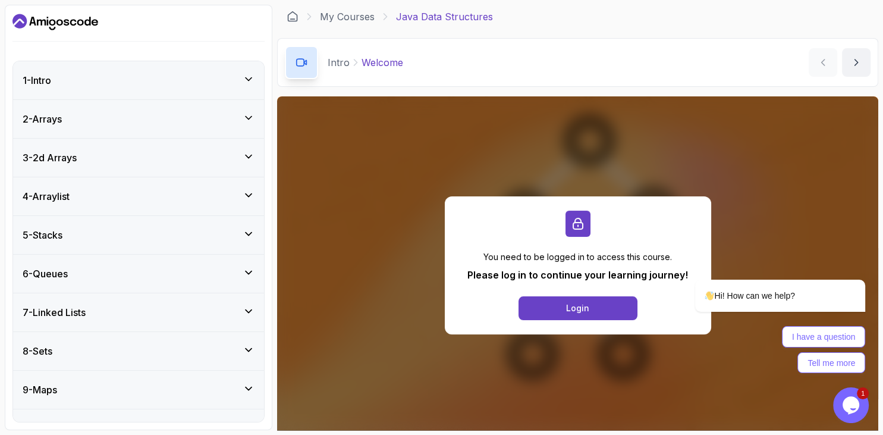
click at [105, 169] on div "3 - 2d Arrays" at bounding box center [138, 158] width 251 height 38
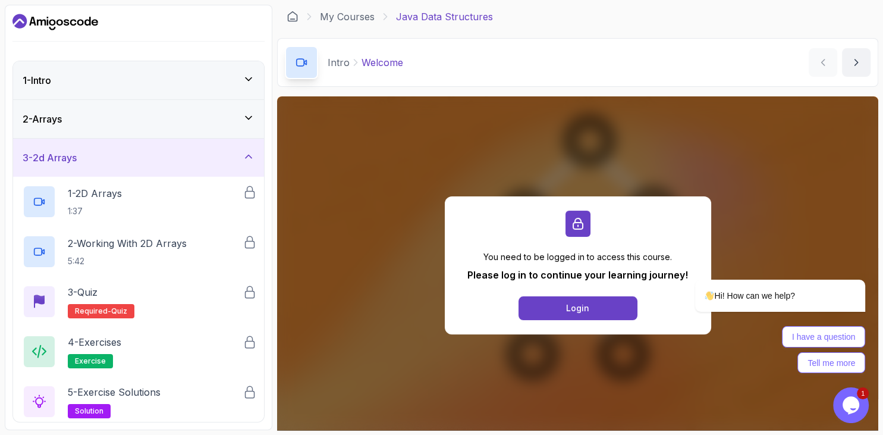
click at [111, 163] on div "3 - 2d Arrays" at bounding box center [139, 157] width 232 height 14
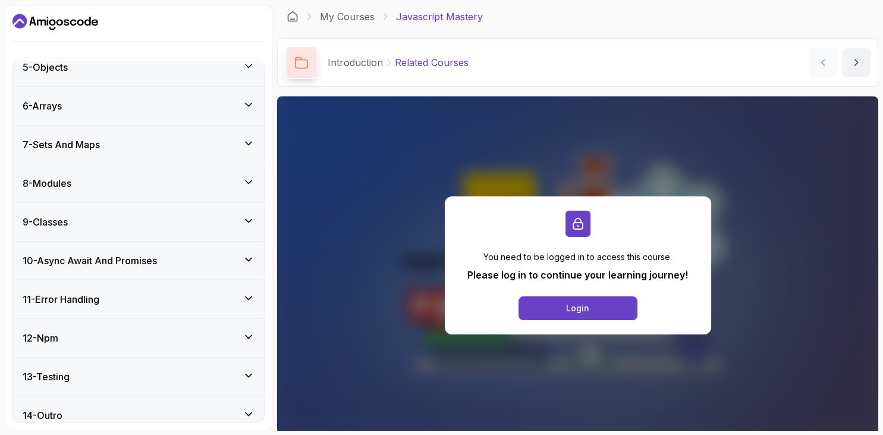
scroll to position [228, 0]
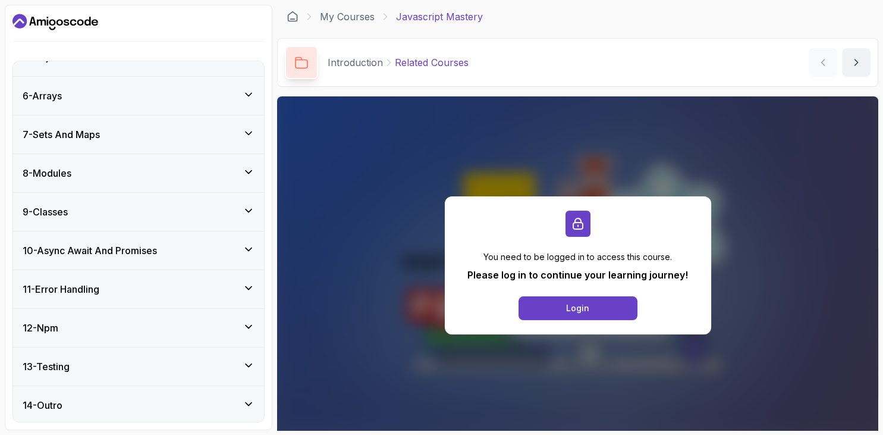
click at [142, 320] on div "12 - Npm" at bounding box center [139, 327] width 232 height 14
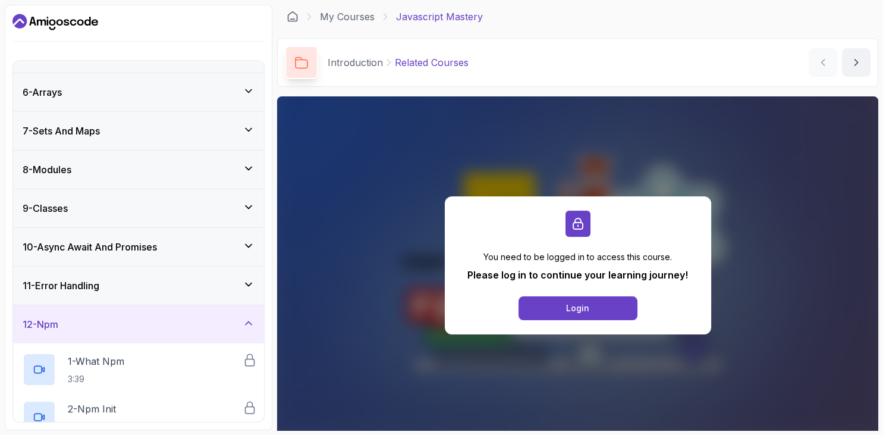
scroll to position [178, 0]
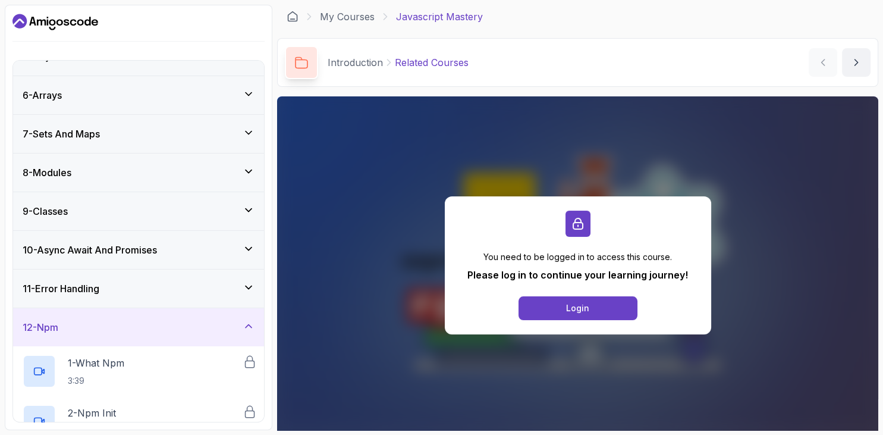
click at [145, 317] on div "12 - Npm" at bounding box center [138, 327] width 251 height 38
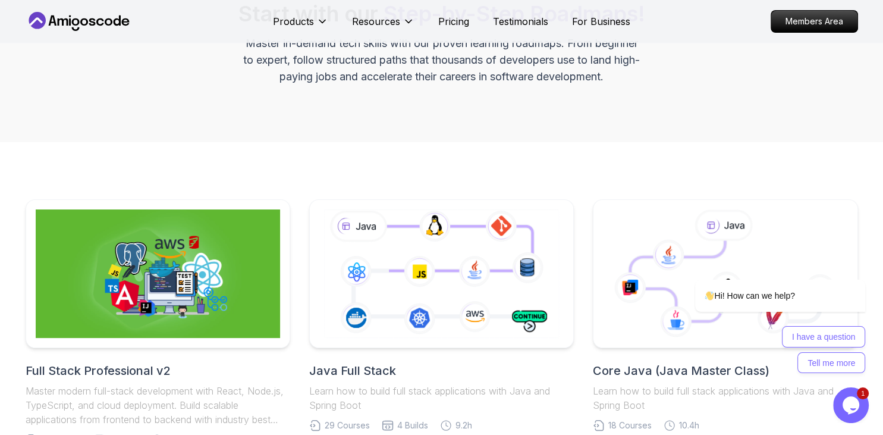
scroll to position [125, 0]
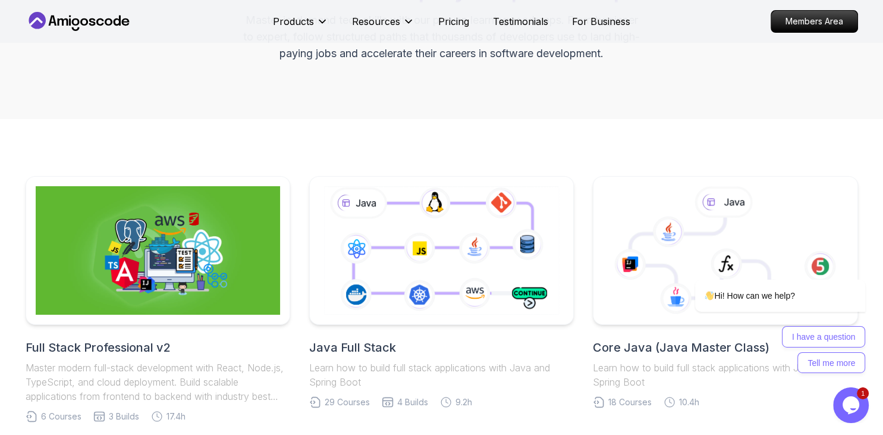
scroll to position [251, 0]
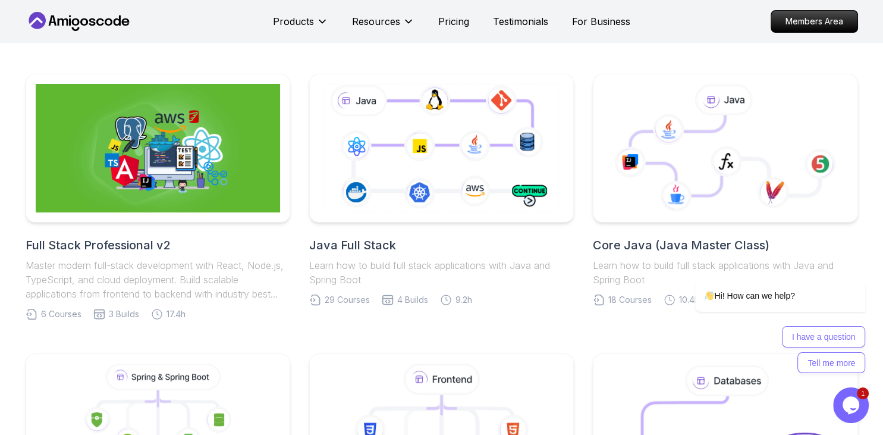
click at [855, 402] on icon "$i18n('chat', 'chat_widget')" at bounding box center [850, 405] width 17 height 18
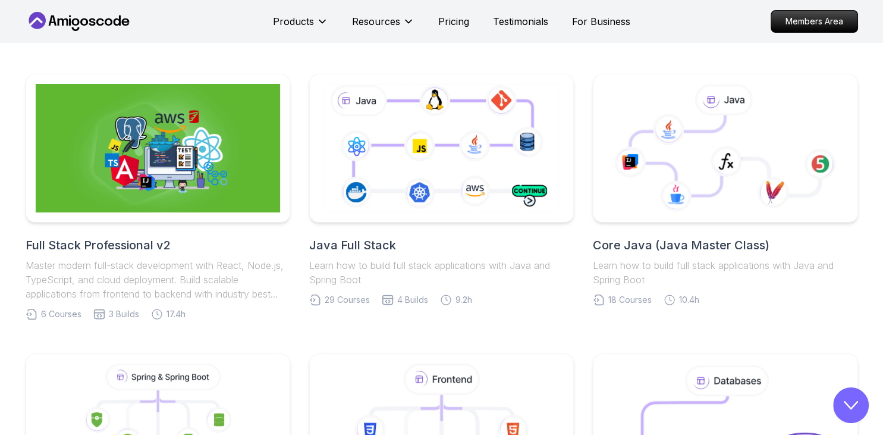
scroll to position [0, 0]
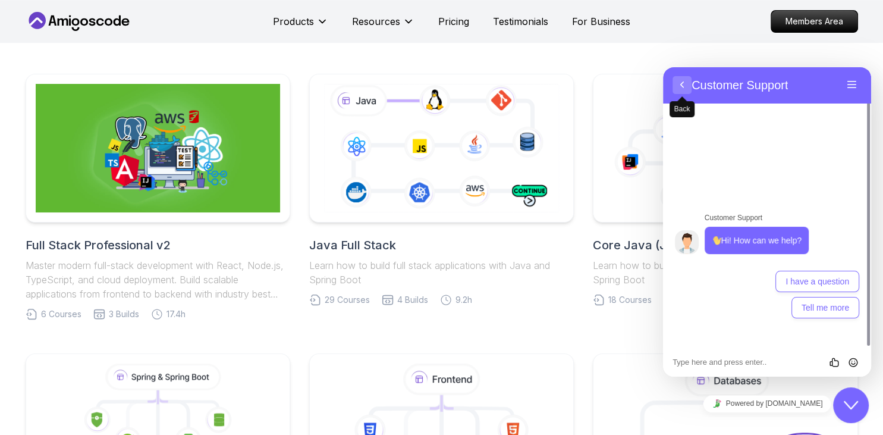
click at [677, 82] on button "Back" at bounding box center [681, 85] width 19 height 18
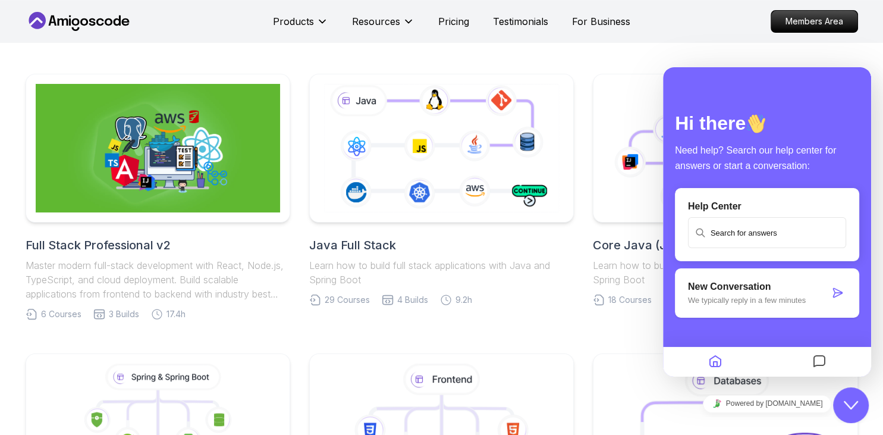
click at [720, 364] on icon "Home" at bounding box center [715, 361] width 14 height 23
click at [815, 364] on icon "Messages" at bounding box center [819, 361] width 14 height 23
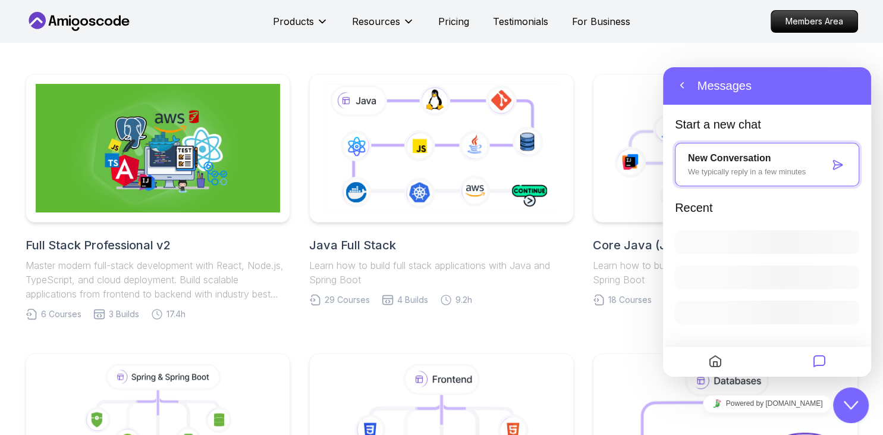
click at [727, 366] on div at bounding box center [715, 361] width 104 height 23
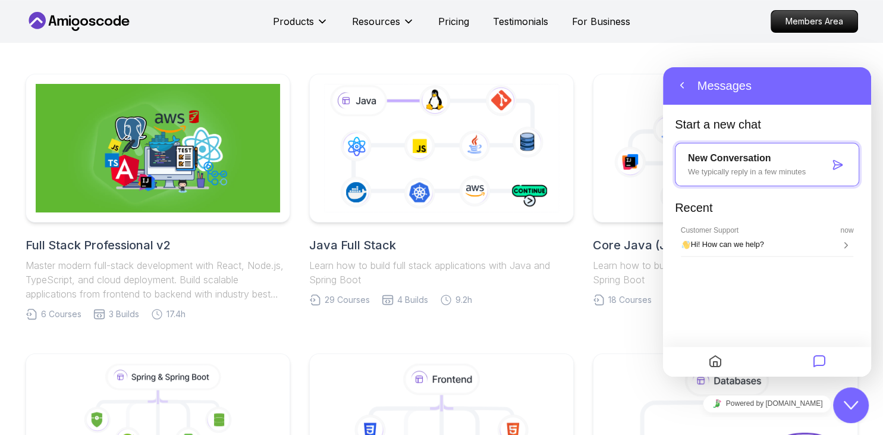
click at [832, 399] on div "Powered by tawk.to" at bounding box center [767, 403] width 208 height 27
click at [855, 410] on icon "Close Chat This icon closes the chat window." at bounding box center [851, 405] width 14 height 14
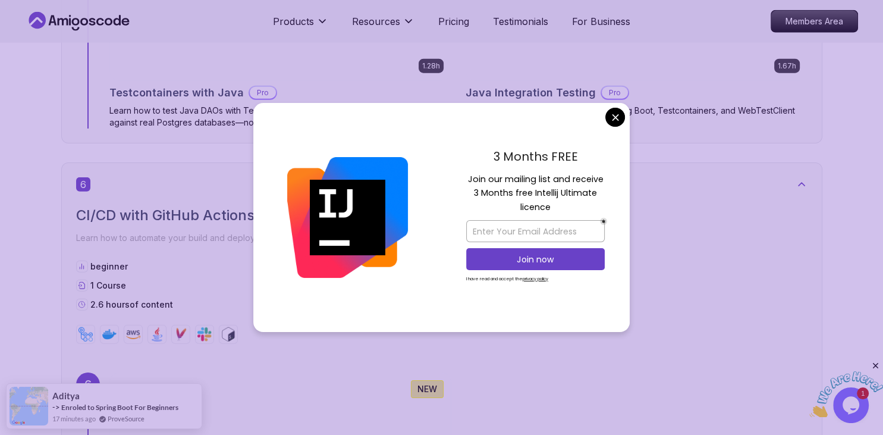
scroll to position [3201, 0]
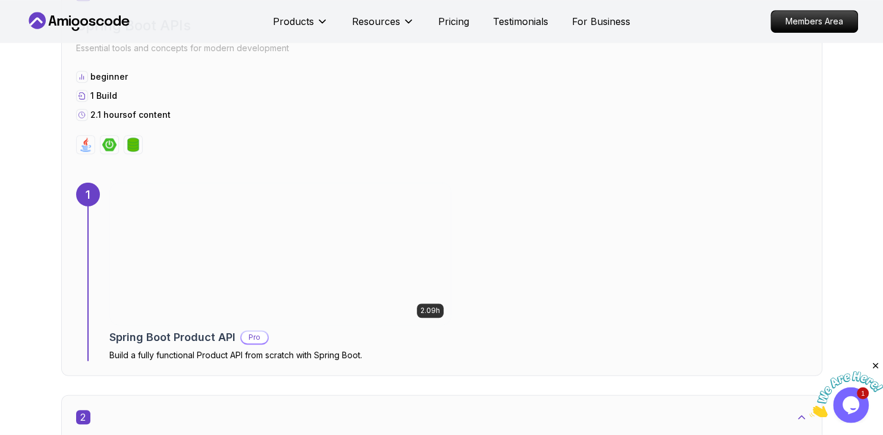
scroll to position [628, 0]
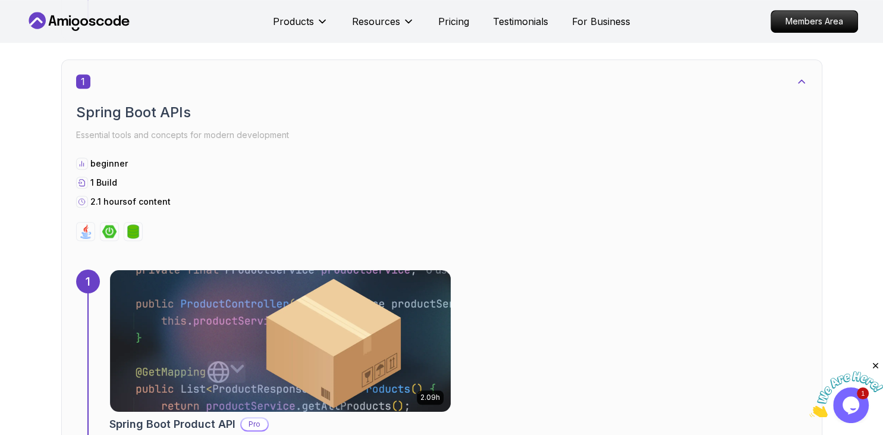
click at [177, 116] on h2 "Spring Boot APIs" at bounding box center [441, 112] width 731 height 19
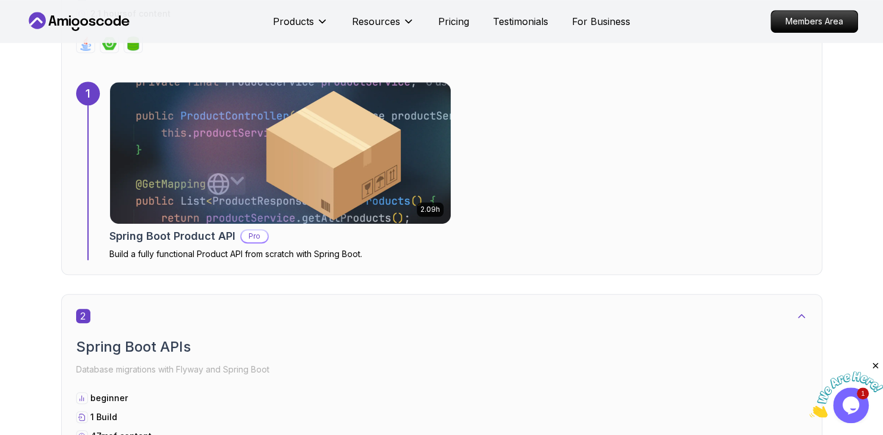
scroll to position [942, 0]
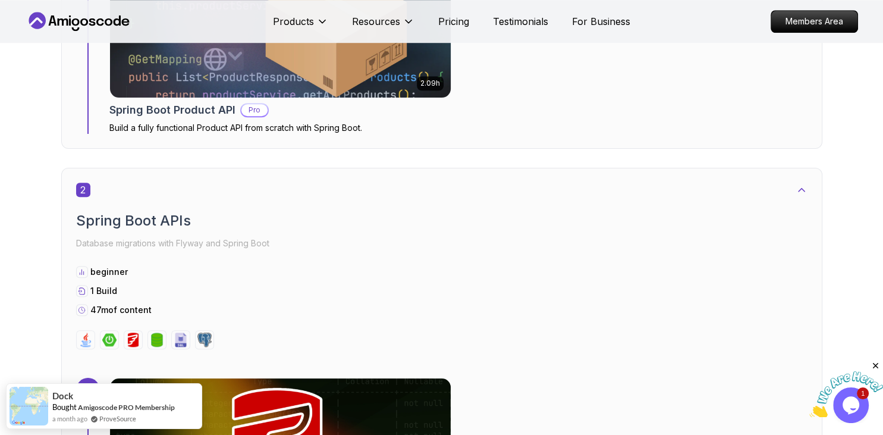
click at [222, 111] on h2 "Spring Boot Product API" at bounding box center [172, 110] width 126 height 17
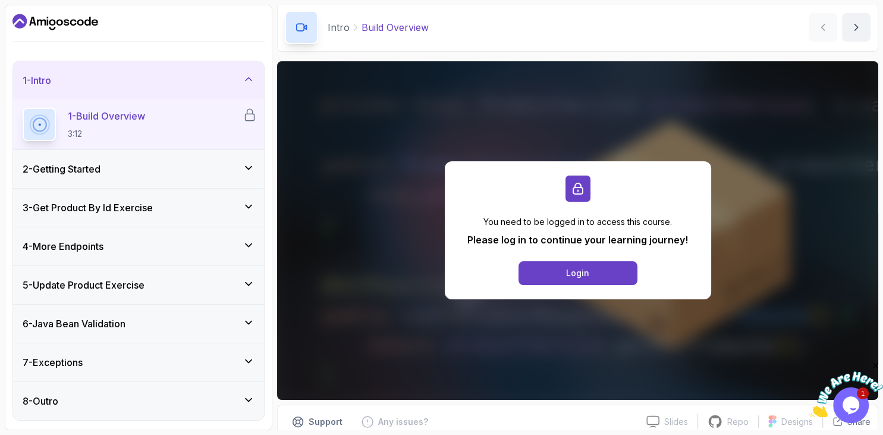
scroll to position [68, 0]
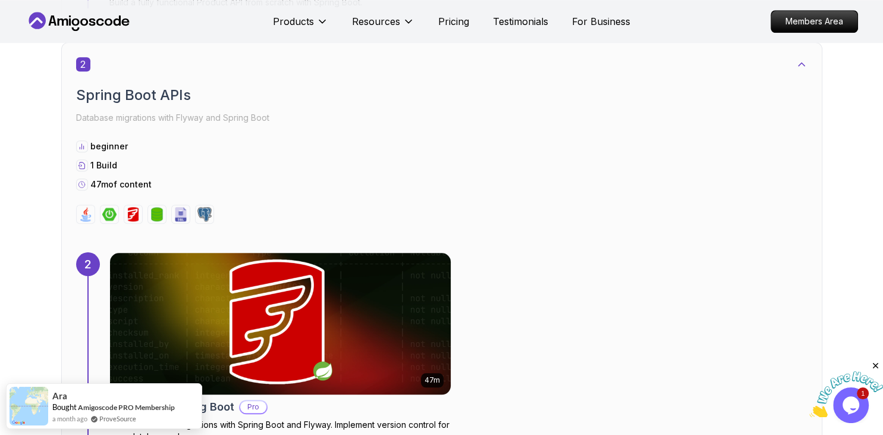
scroll to position [1256, 0]
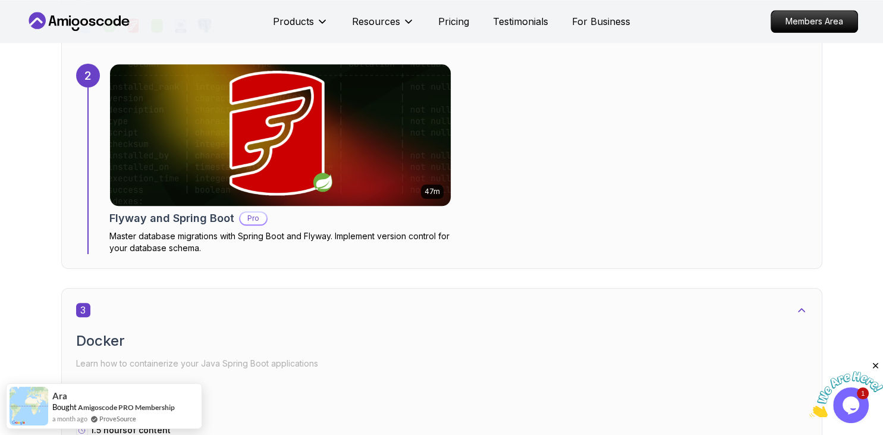
click at [313, 253] on p "Master database migrations with Spring Boot and Flyway. Implement version contr…" at bounding box center [280, 242] width 342 height 24
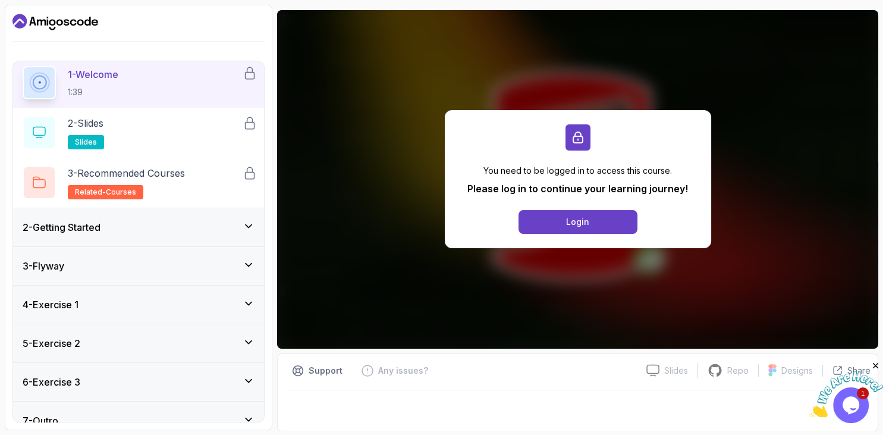
scroll to position [58, 0]
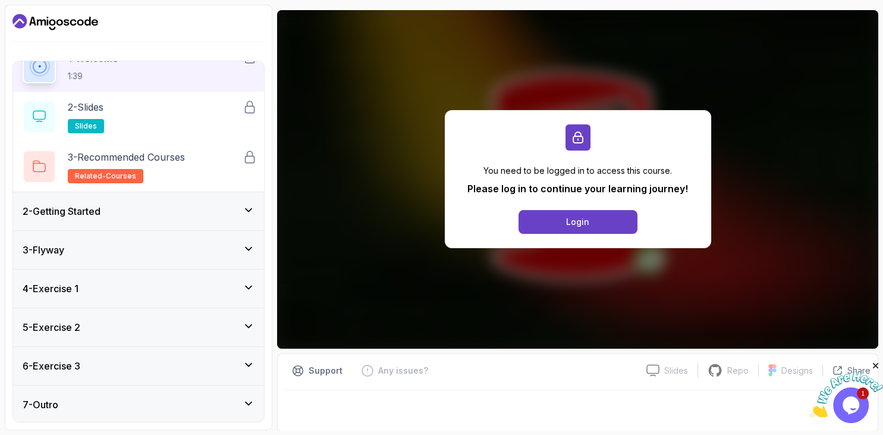
click at [184, 281] on div "4 - Exercise 1" at bounding box center [139, 288] width 232 height 14
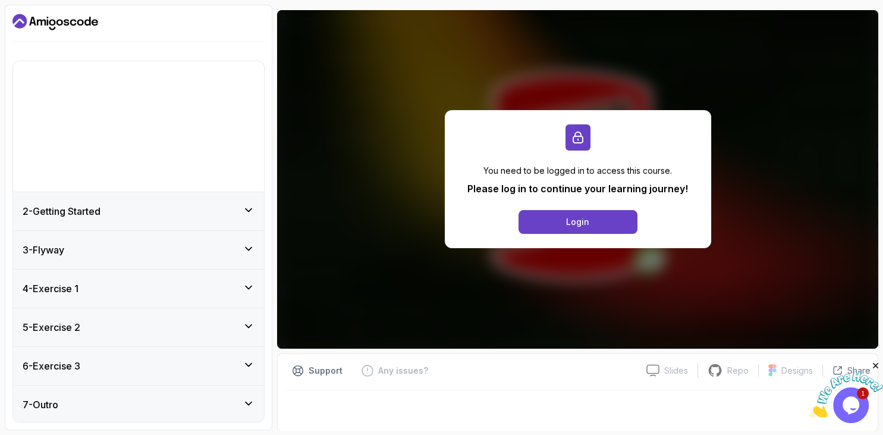
scroll to position [0, 0]
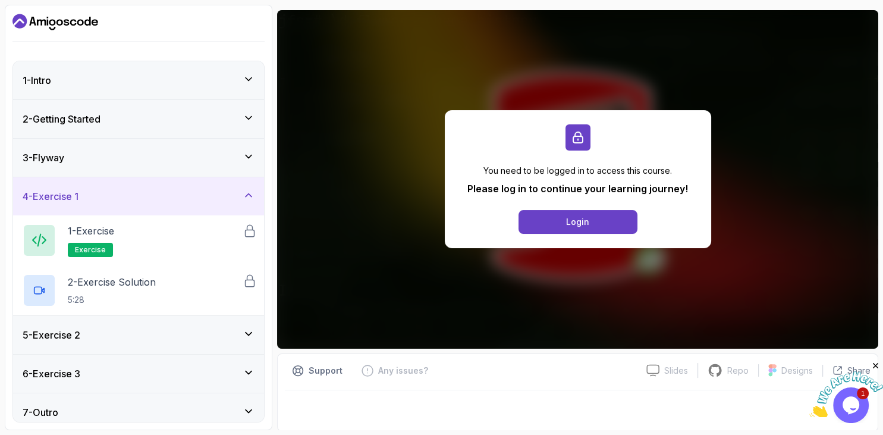
click at [237, 192] on div "4 - Exercise 1" at bounding box center [139, 196] width 232 height 14
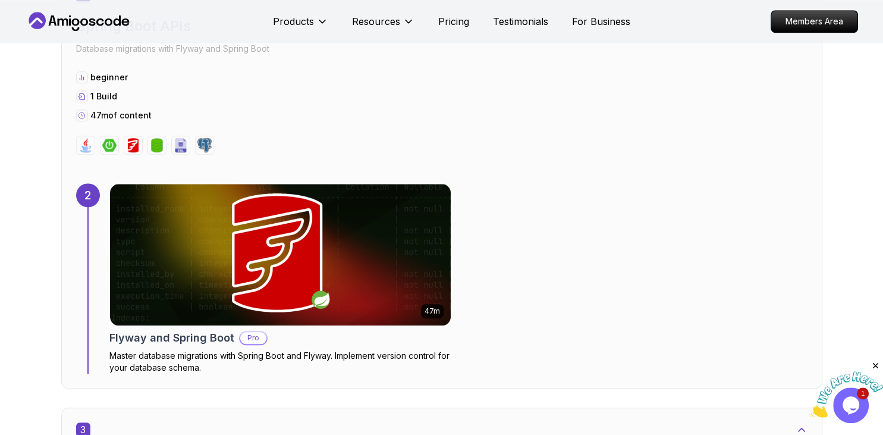
scroll to position [1251, 0]
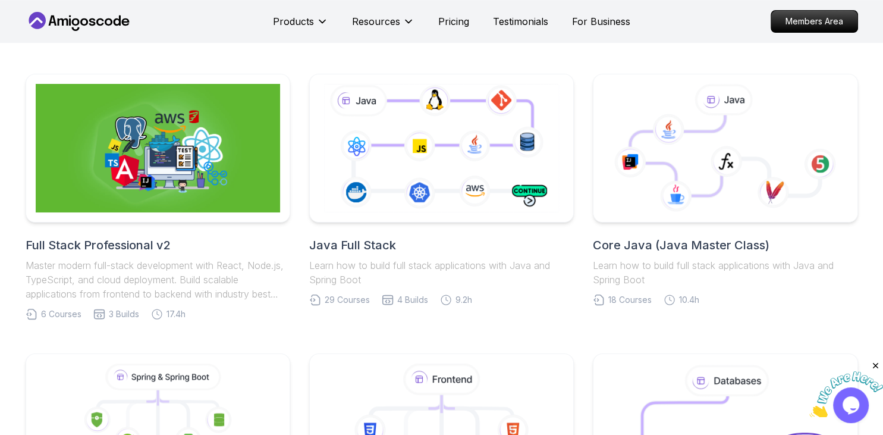
scroll to position [251, 0]
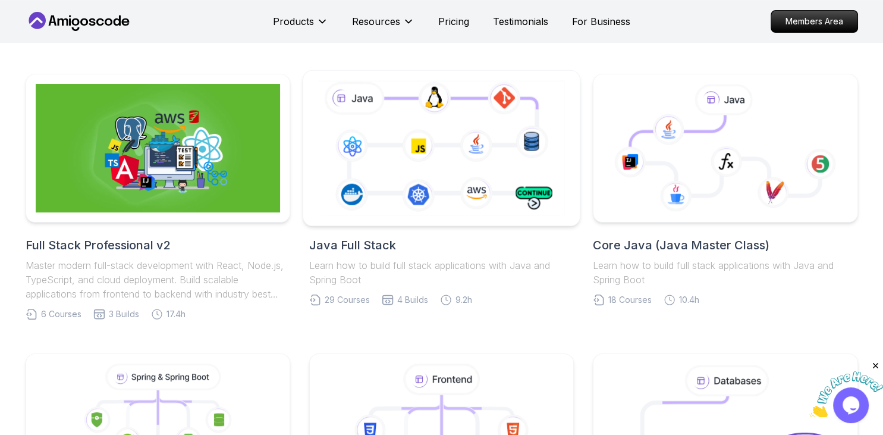
click at [480, 109] on icon at bounding box center [441, 148] width 251 height 140
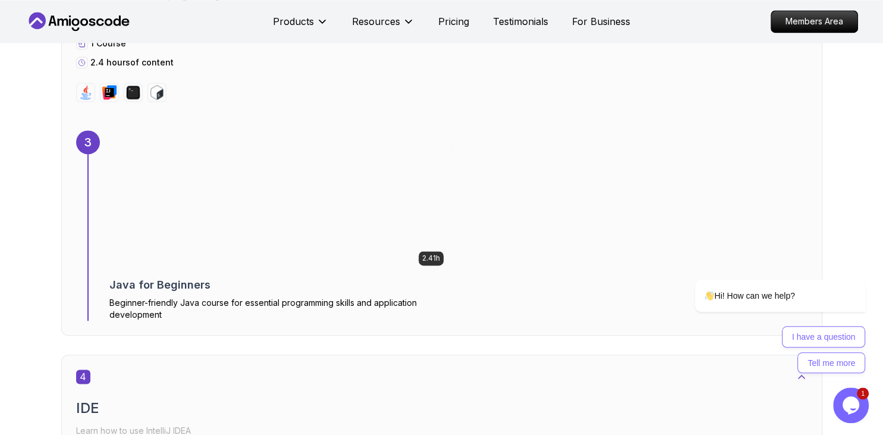
scroll to position [1820, 0]
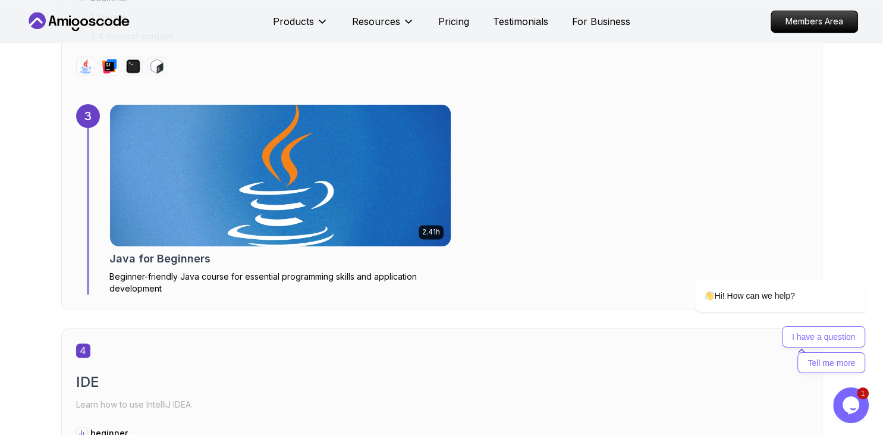
click at [171, 250] on h2 "Java for Beginners" at bounding box center [159, 258] width 101 height 17
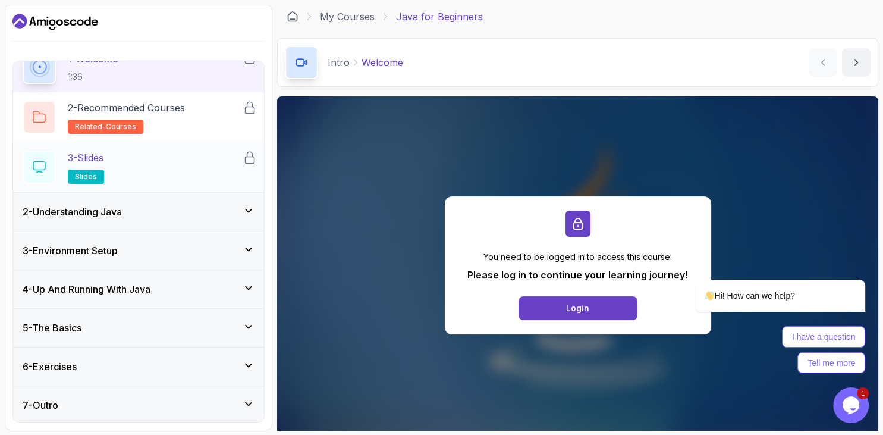
scroll to position [58, 0]
click at [115, 253] on h3 "3 - Environment Setup" at bounding box center [70, 250] width 95 height 14
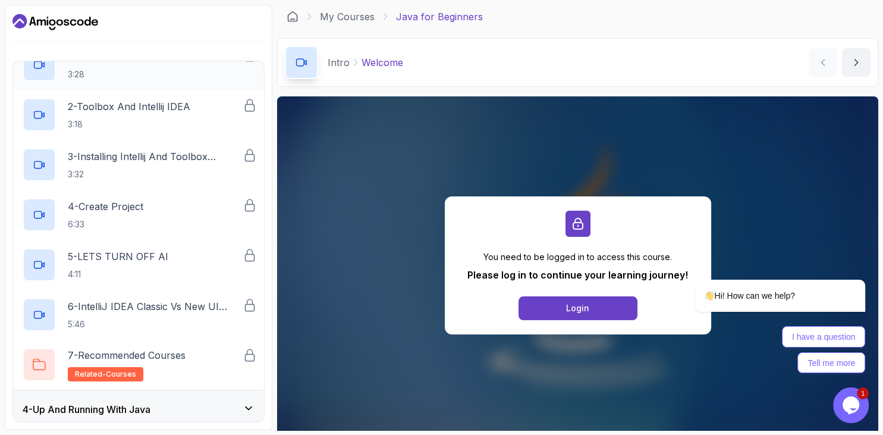
scroll to position [0, 0]
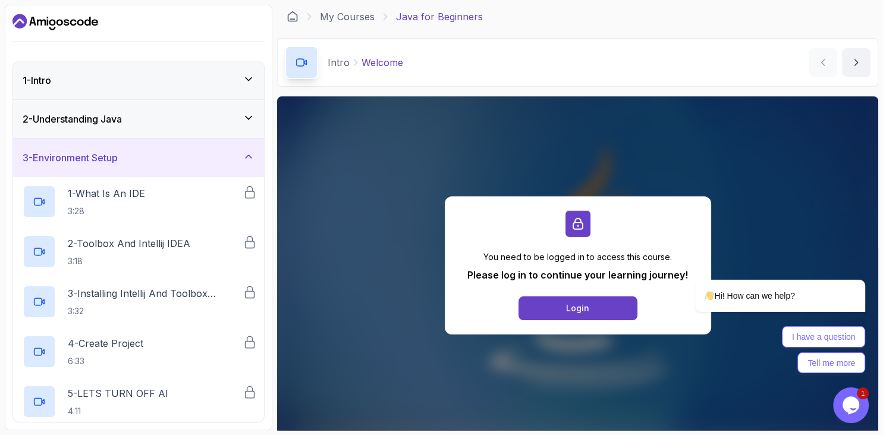
click at [140, 167] on div "3 - Environment Setup" at bounding box center [138, 158] width 251 height 38
